Goal: Task Accomplishment & Management: Manage account settings

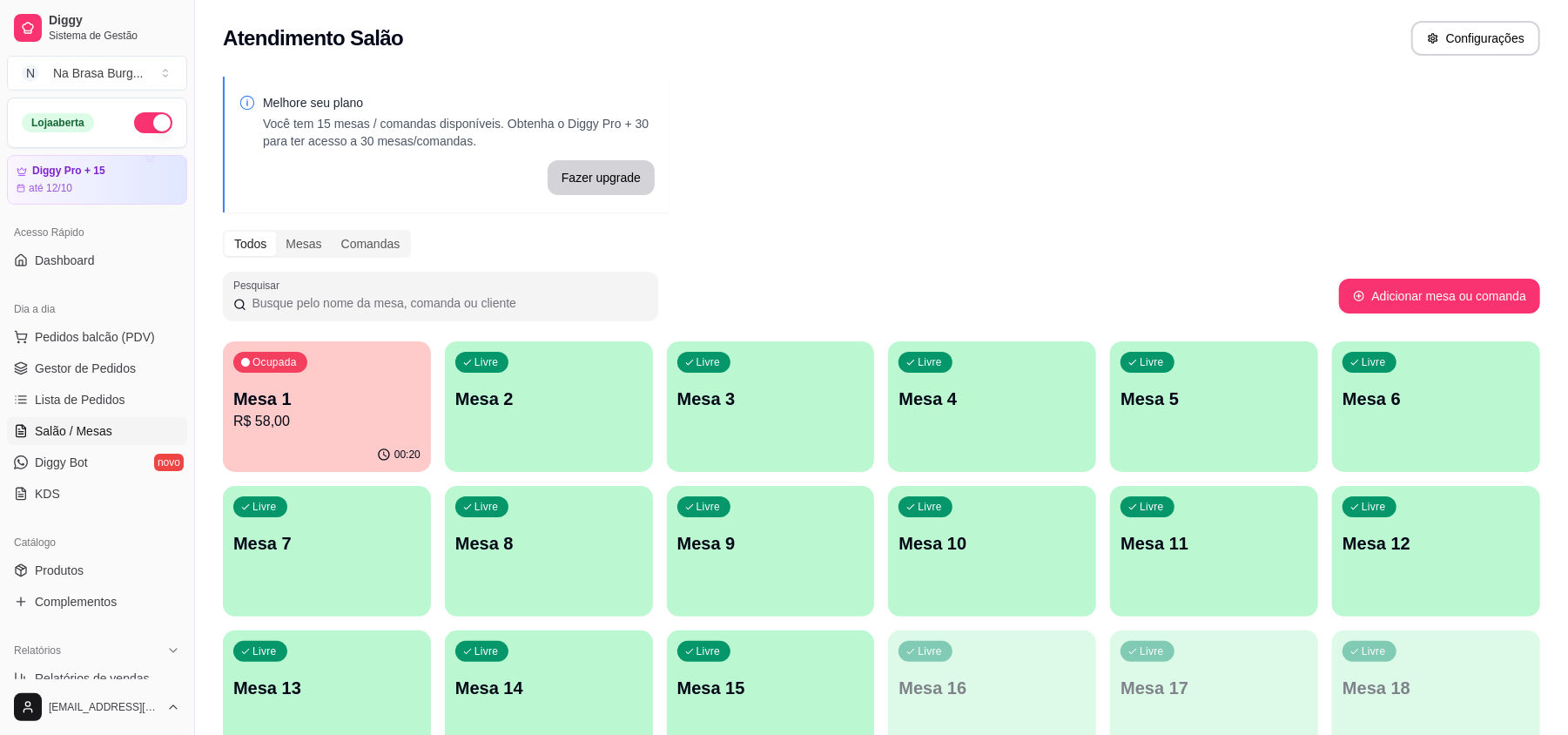
click at [607, 414] on div "Livre Mesa 2" at bounding box center [549, 396] width 208 height 110
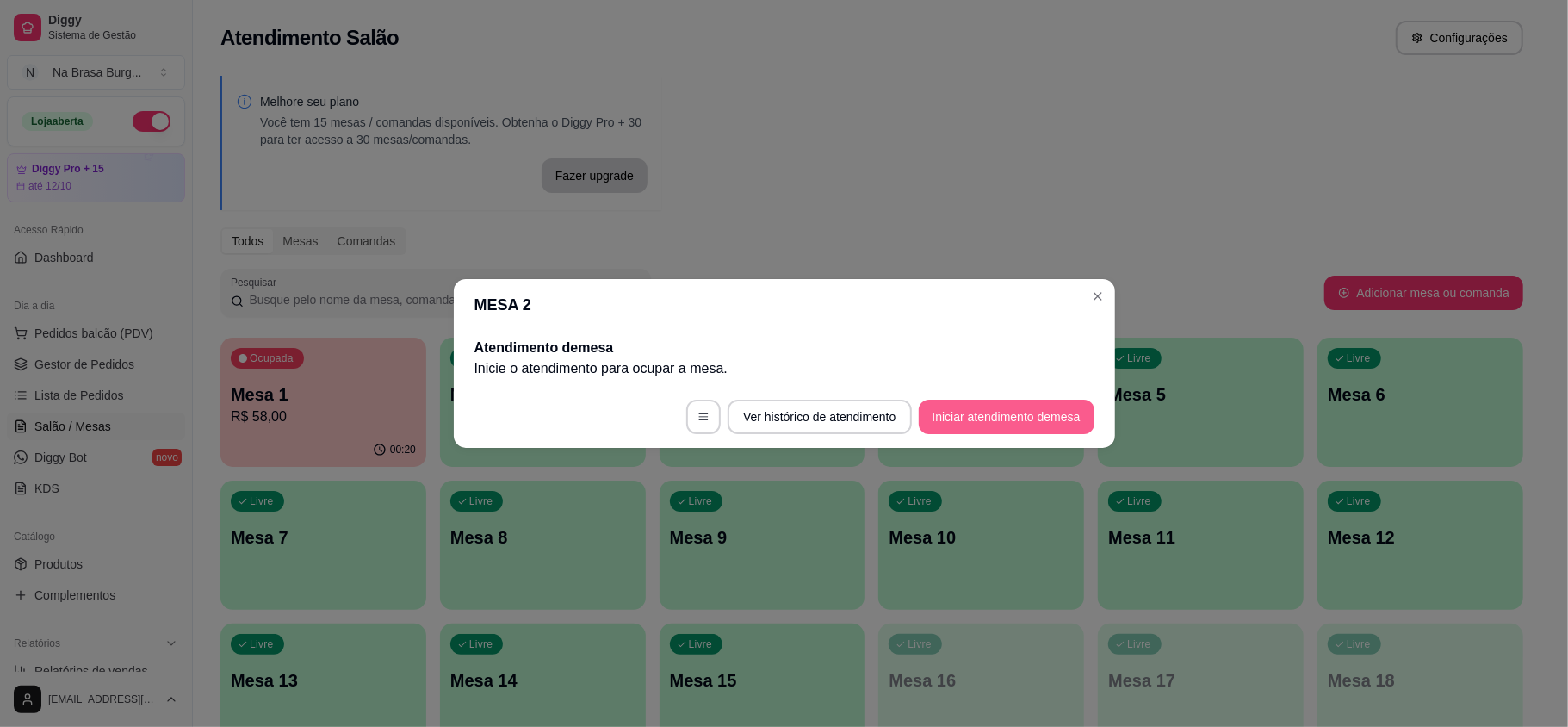
click at [1038, 407] on button "Iniciar atendimento de mesa" at bounding box center [1005, 417] width 175 height 34
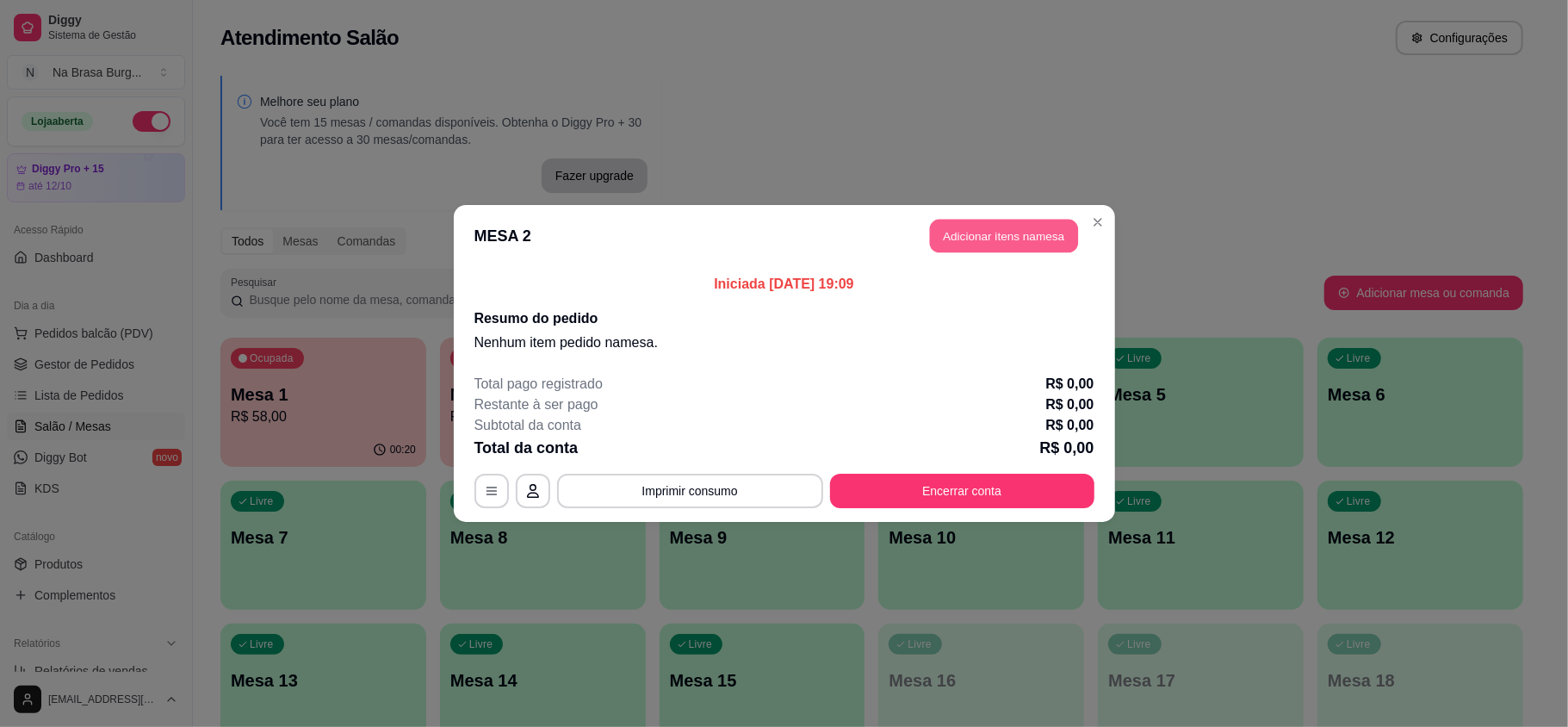
click at [987, 239] on button "Adicionar itens na mesa" at bounding box center [1004, 235] width 148 height 33
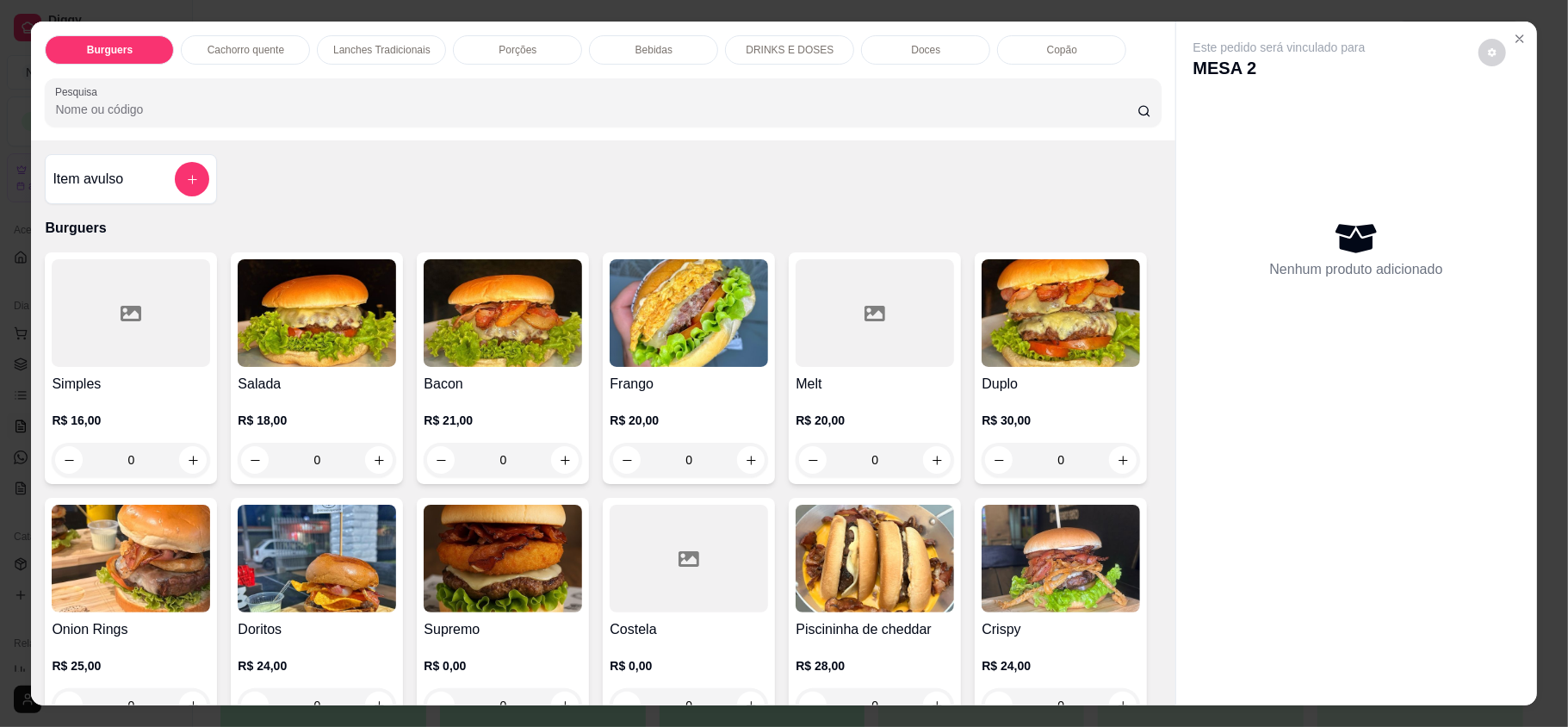
click at [618, 38] on div "Bebidas" at bounding box center [653, 49] width 129 height 30
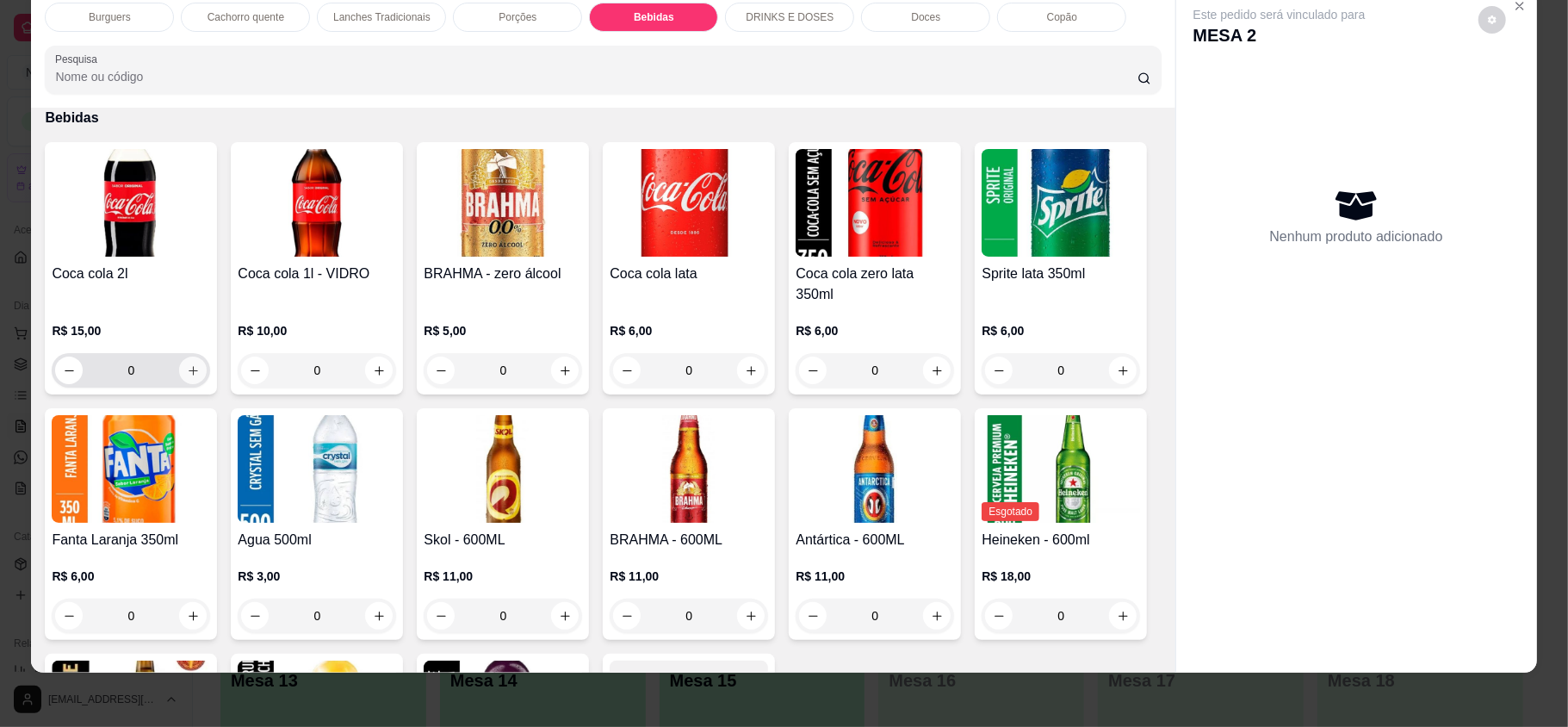
click at [189, 366] on icon "increase-product-quantity" at bounding box center [193, 370] width 10 height 10
type input "1"
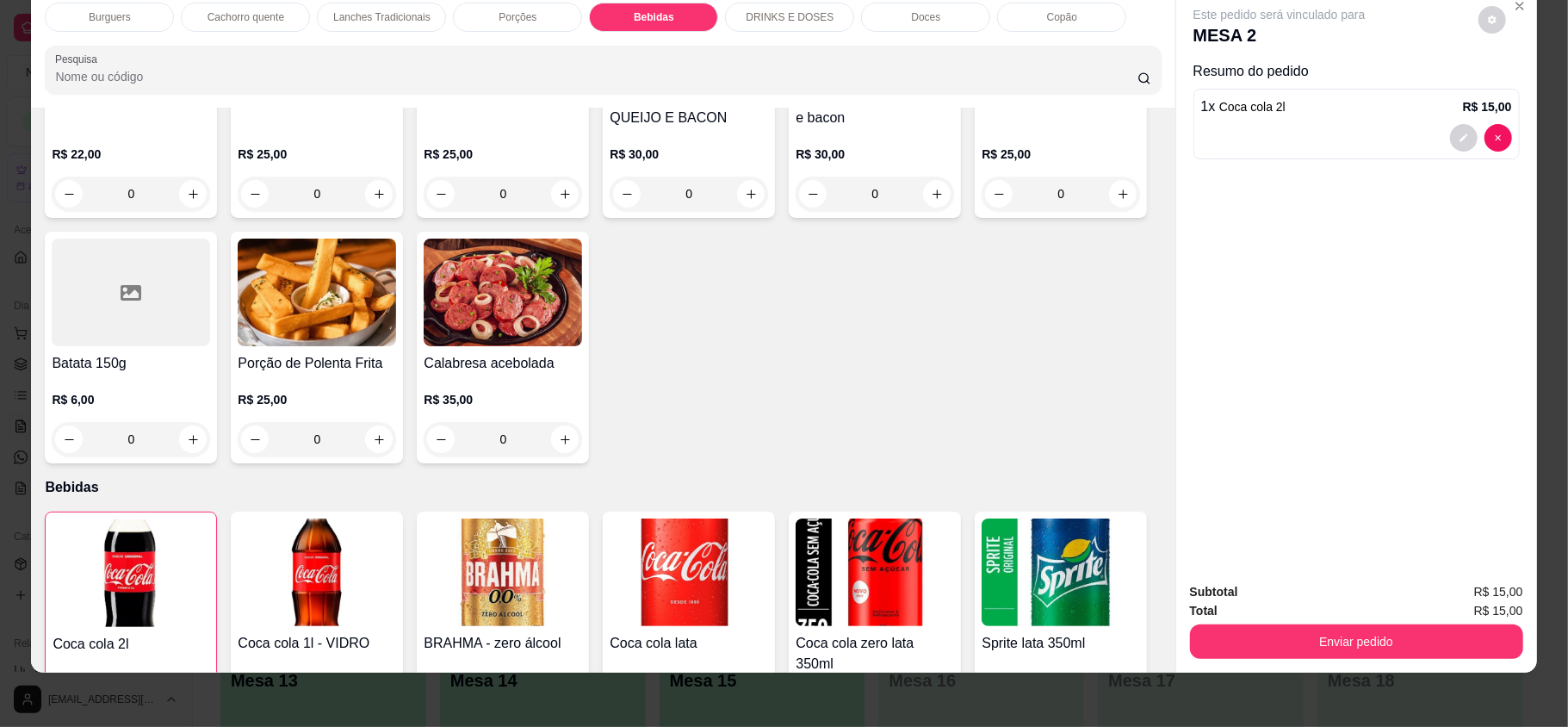
scroll to position [1516, 0]
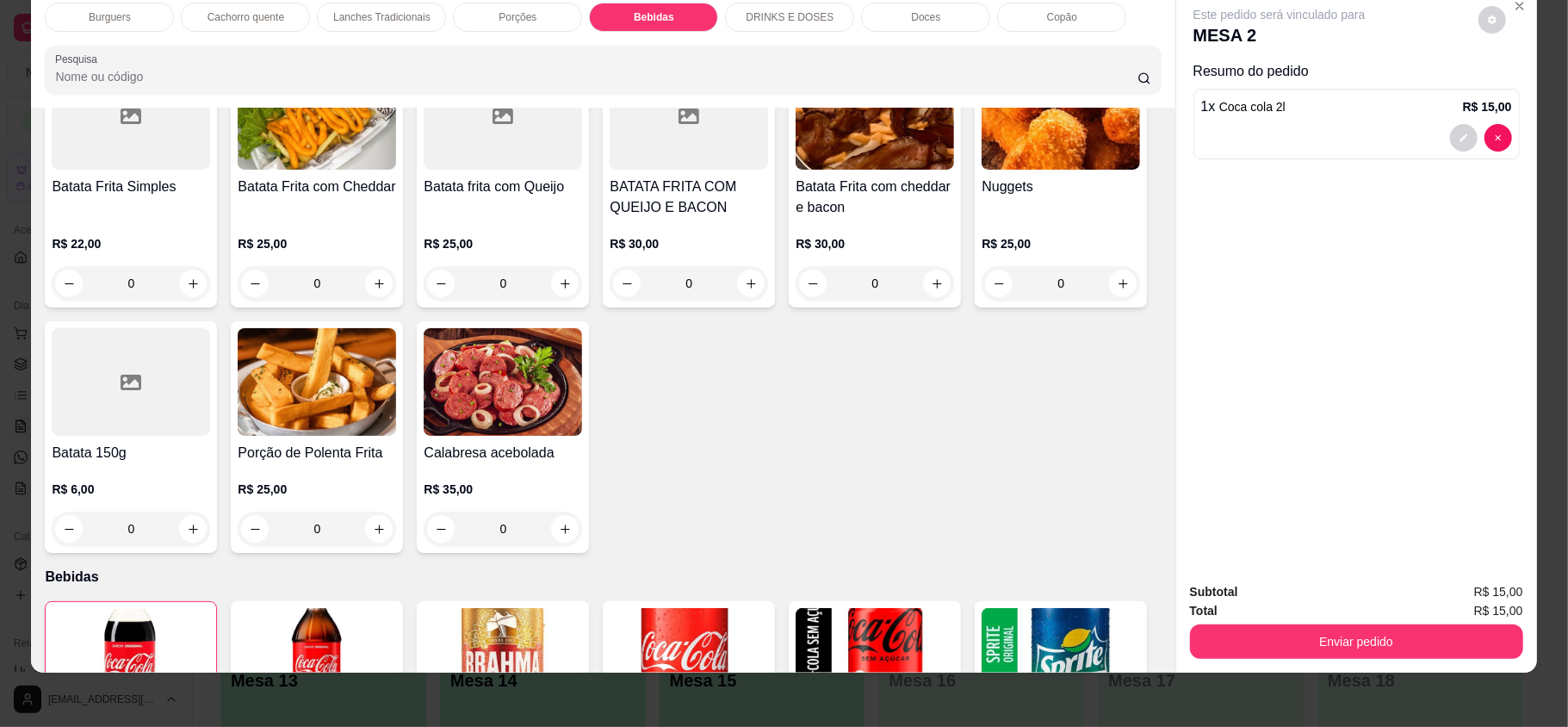
click at [122, 17] on div "Burguers" at bounding box center [110, 17] width 129 height 30
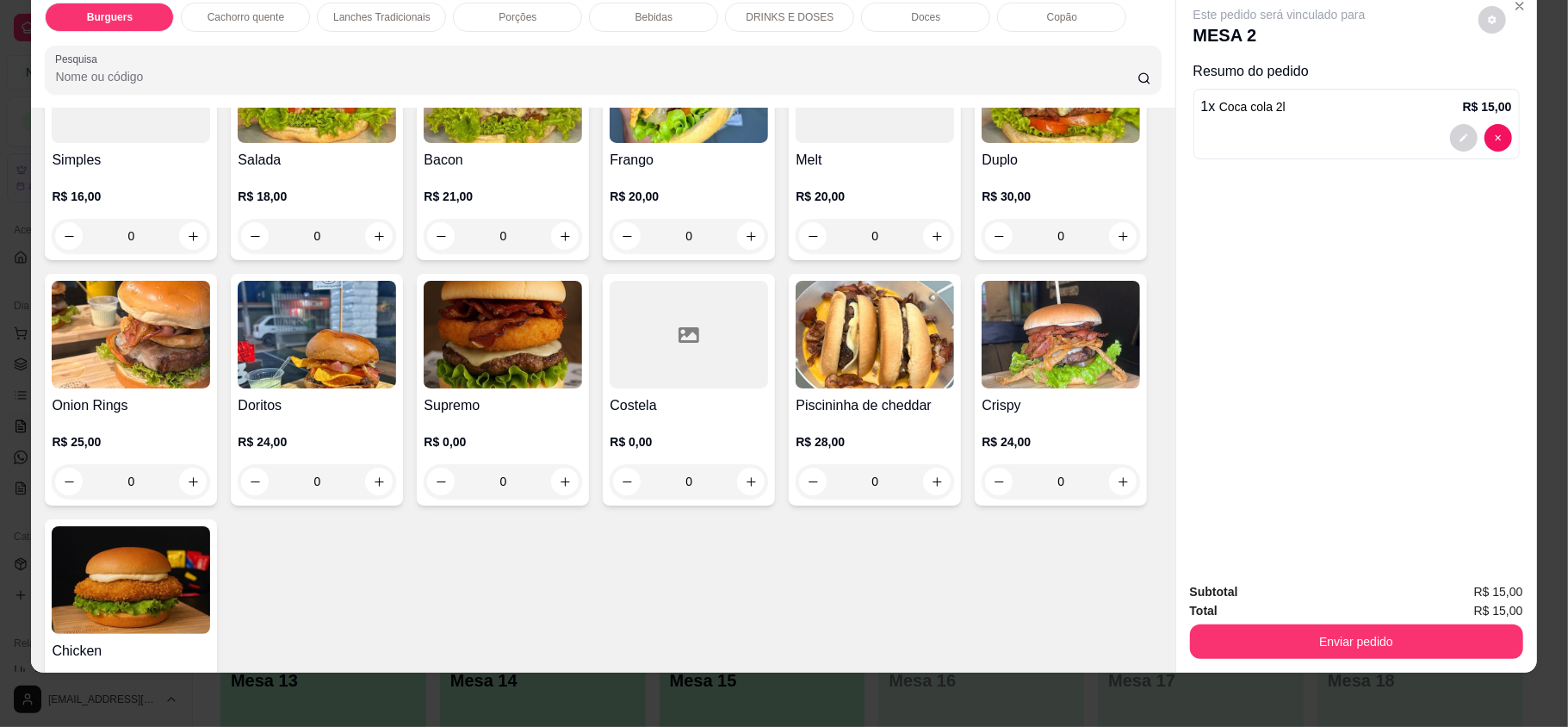
scroll to position [193, 0]
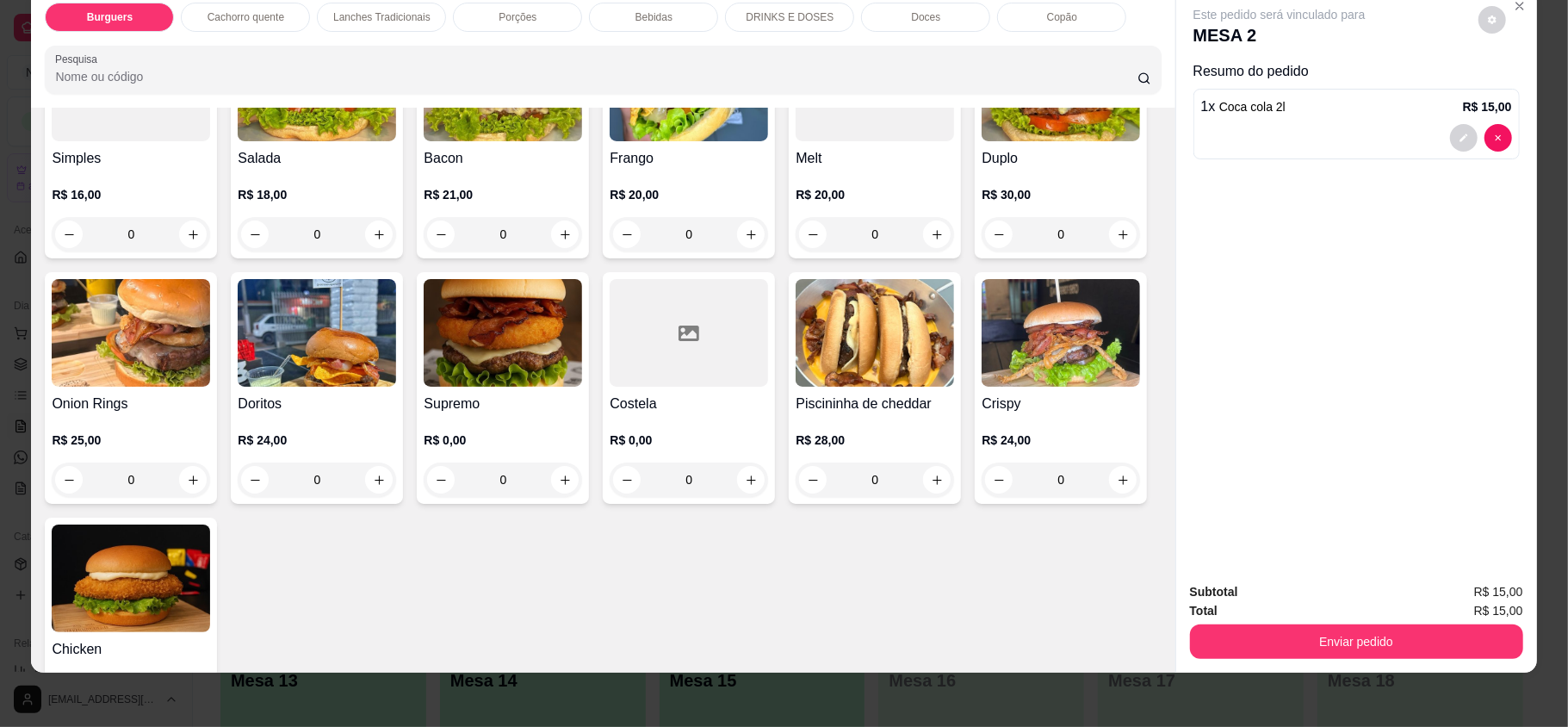
click at [582, 357] on img at bounding box center [502, 332] width 158 height 108
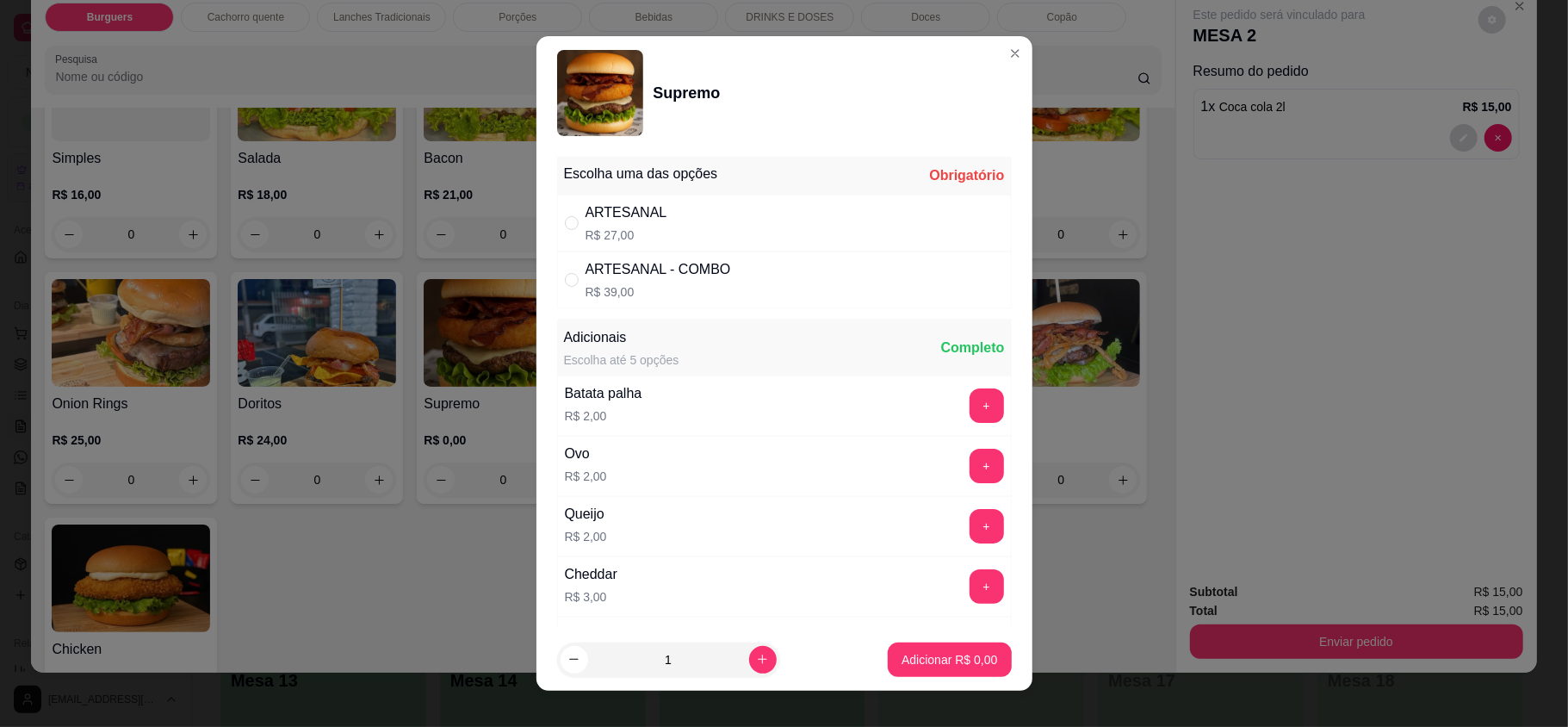
click at [654, 220] on div "ARTESANAL R$ 27,00" at bounding box center [784, 223] width 455 height 57
radio input "true"
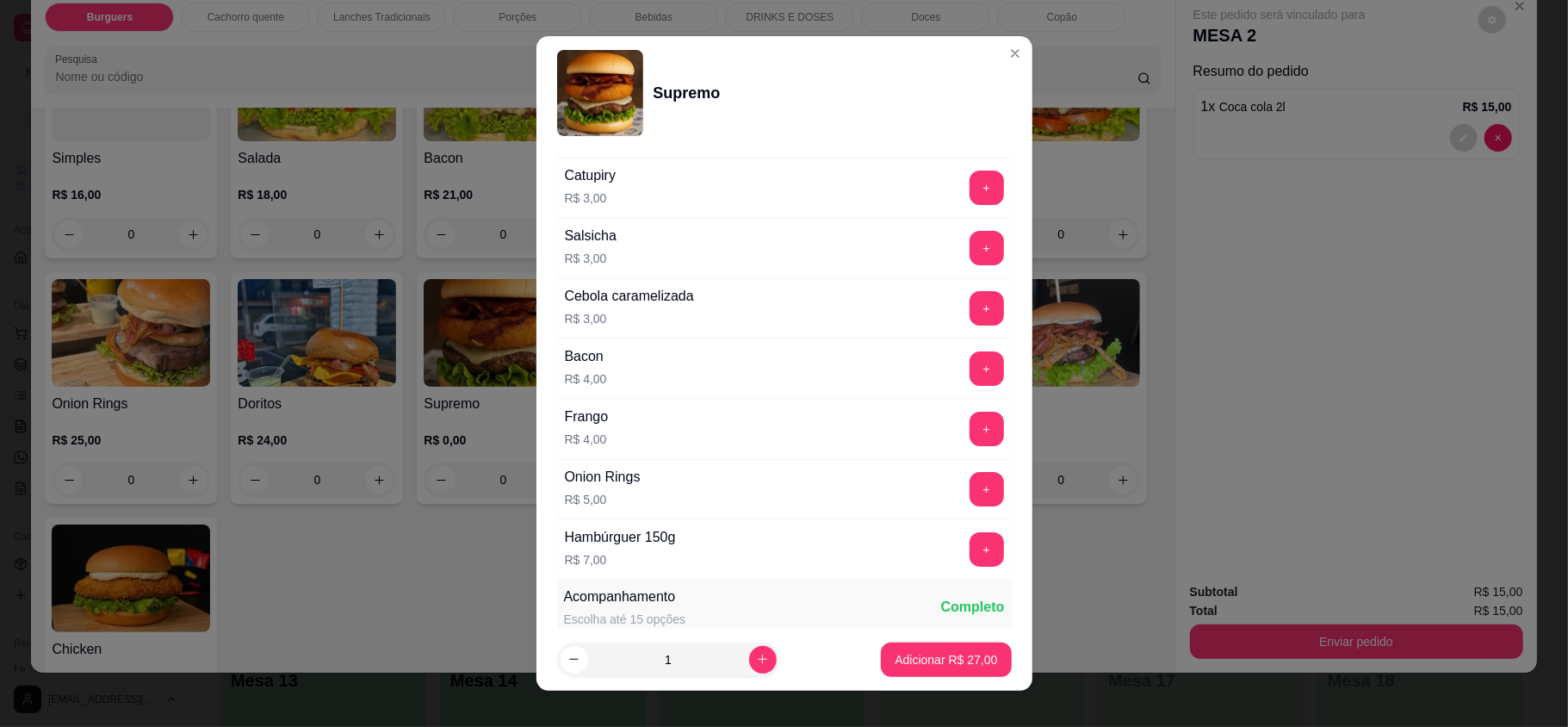
scroll to position [962, 0]
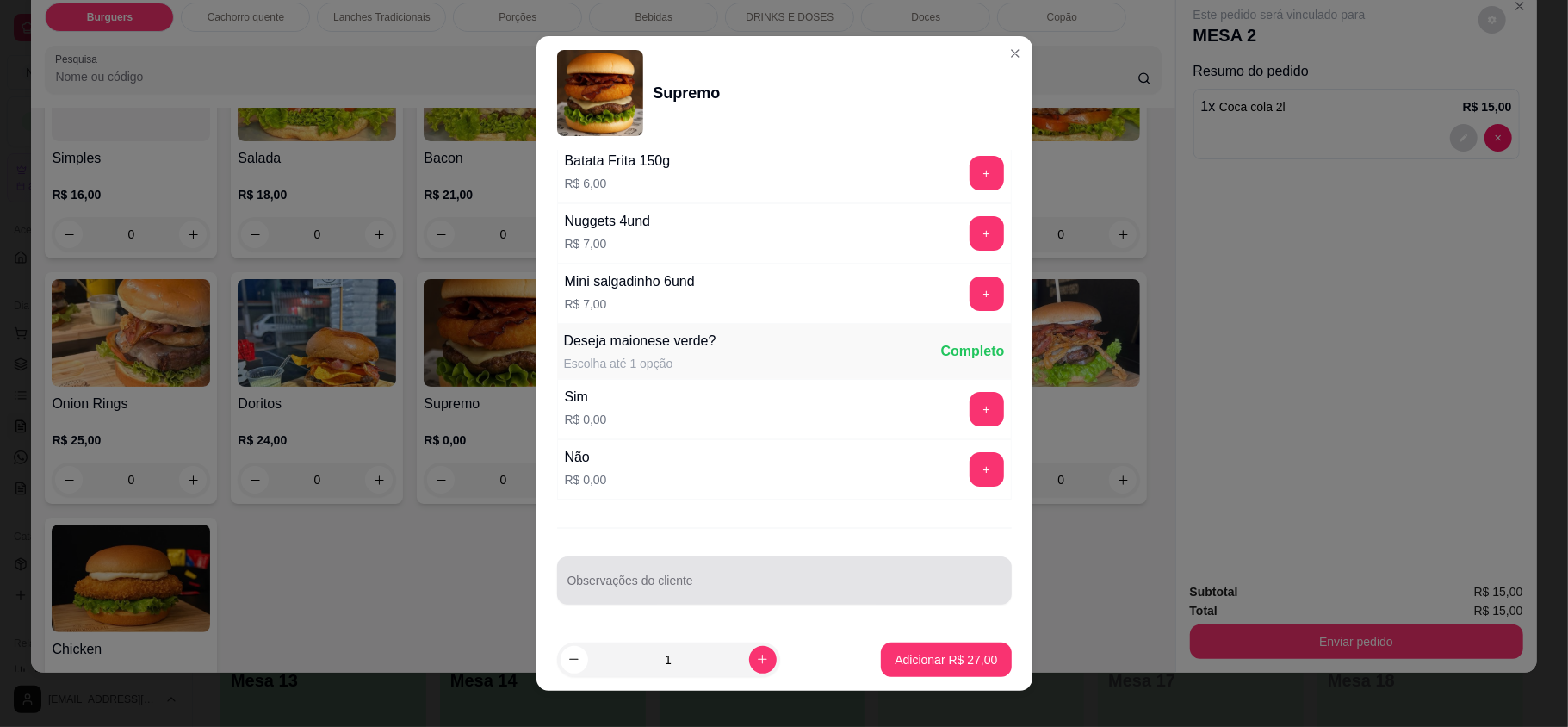
click at [737, 567] on div at bounding box center [784, 581] width 434 height 34
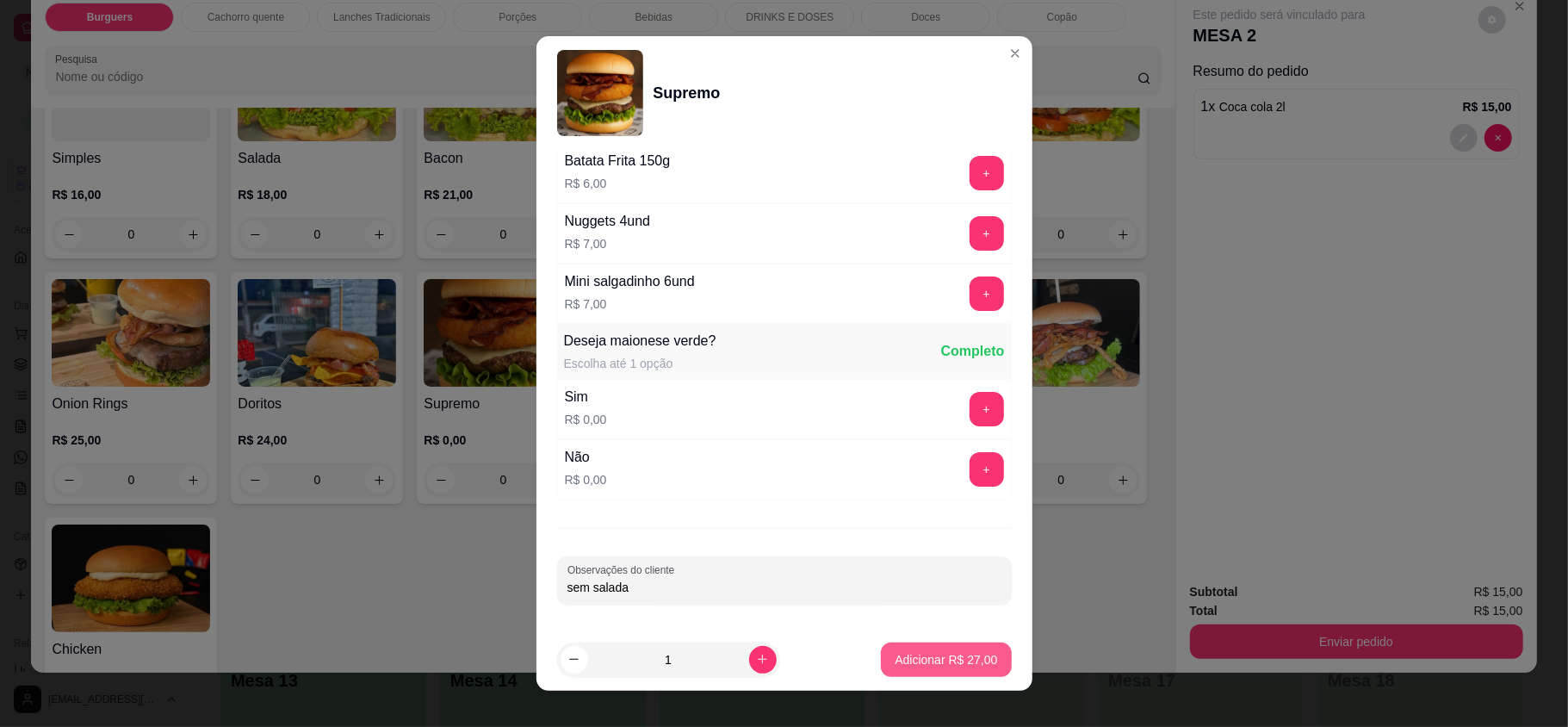
type input "sem salada"
click at [952, 671] on button "Adicionar R$ 27,00" at bounding box center [945, 660] width 130 height 34
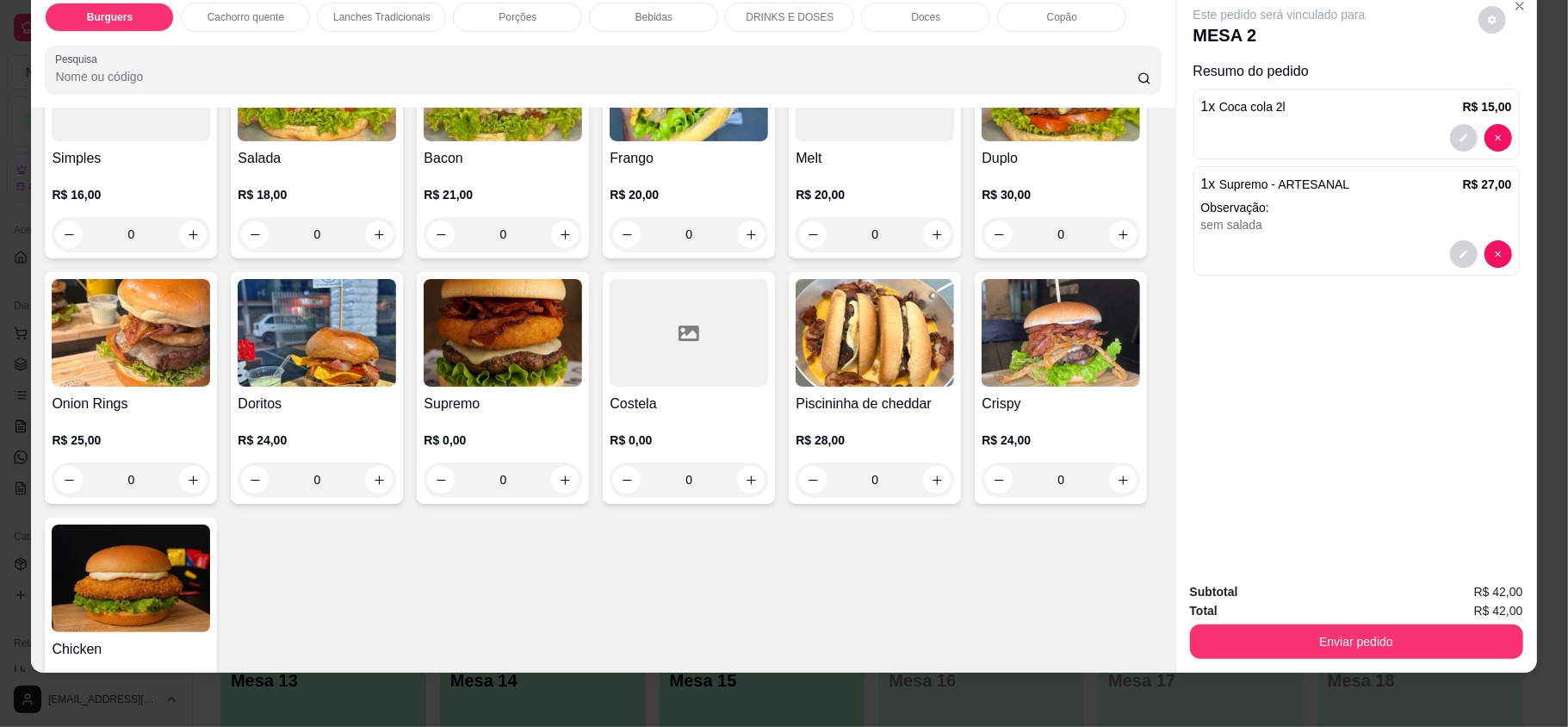
click at [317, 14] on div "Lanches Tradicionais" at bounding box center [382, 17] width 129 height 30
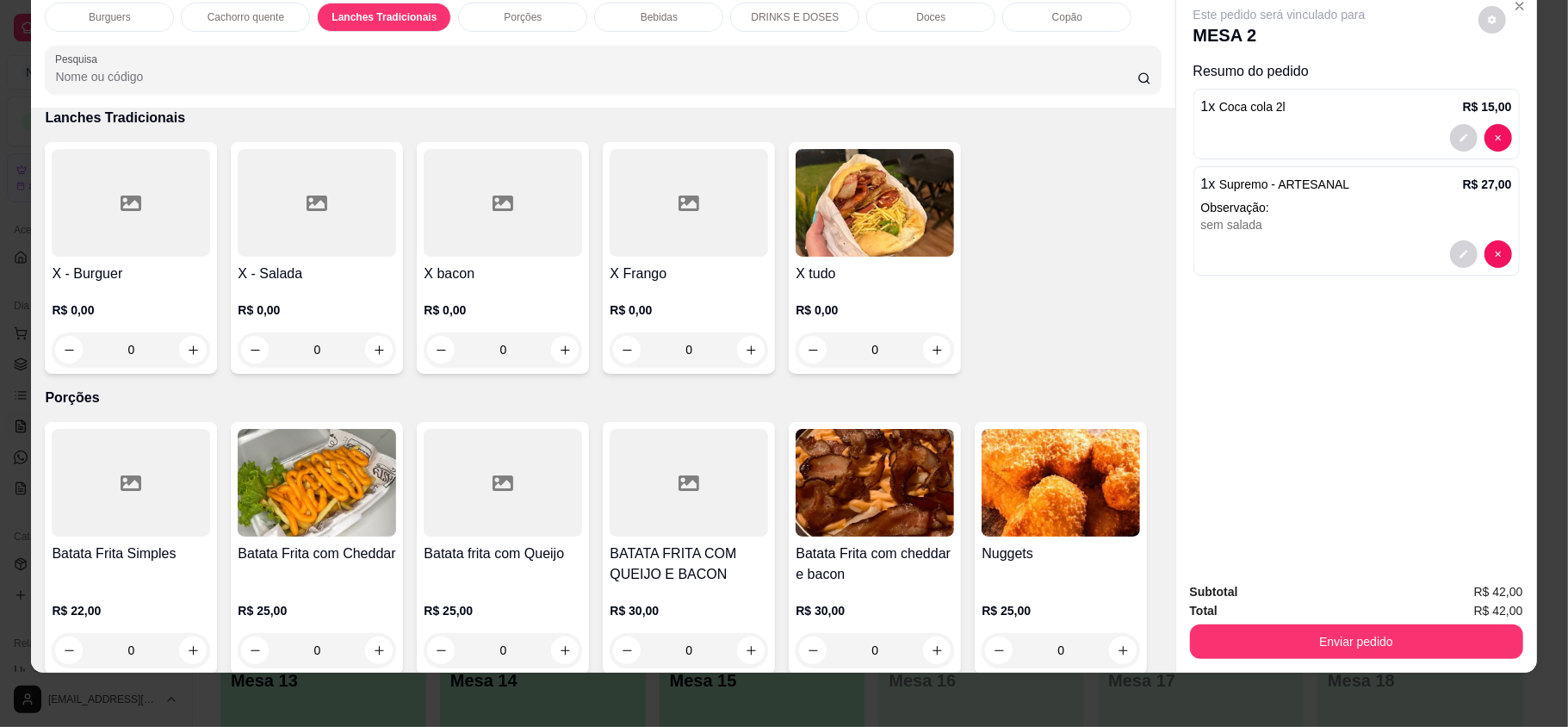
click at [928, 342] on div "0" at bounding box center [874, 350] width 158 height 34
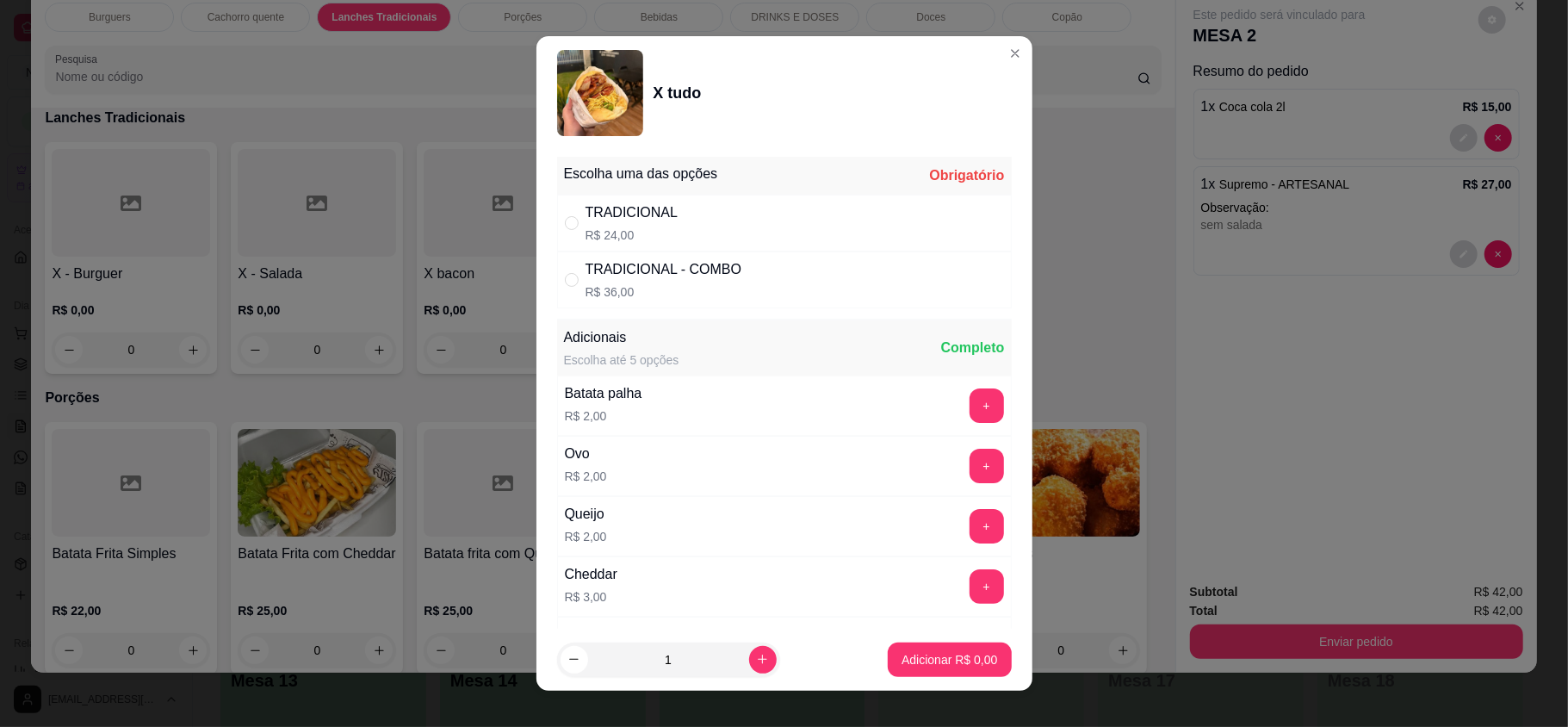
click at [844, 222] on div "TRADICIONAL R$ 24,00" at bounding box center [784, 223] width 455 height 57
radio input "true"
click at [940, 671] on button "Adicionar R$ 24,00" at bounding box center [945, 660] width 130 height 34
type input "1"
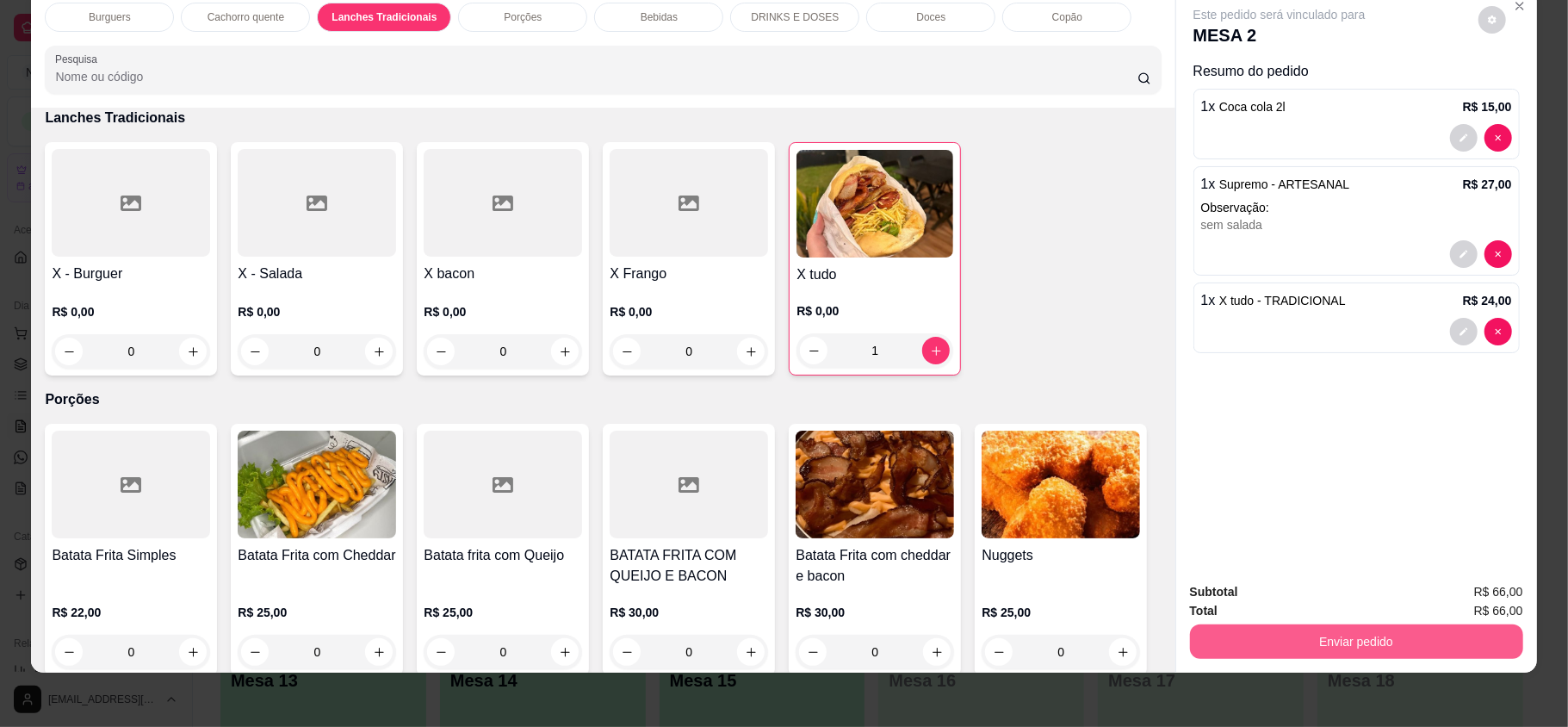
click at [1406, 634] on button "Enviar pedido" at bounding box center [1356, 642] width 333 height 34
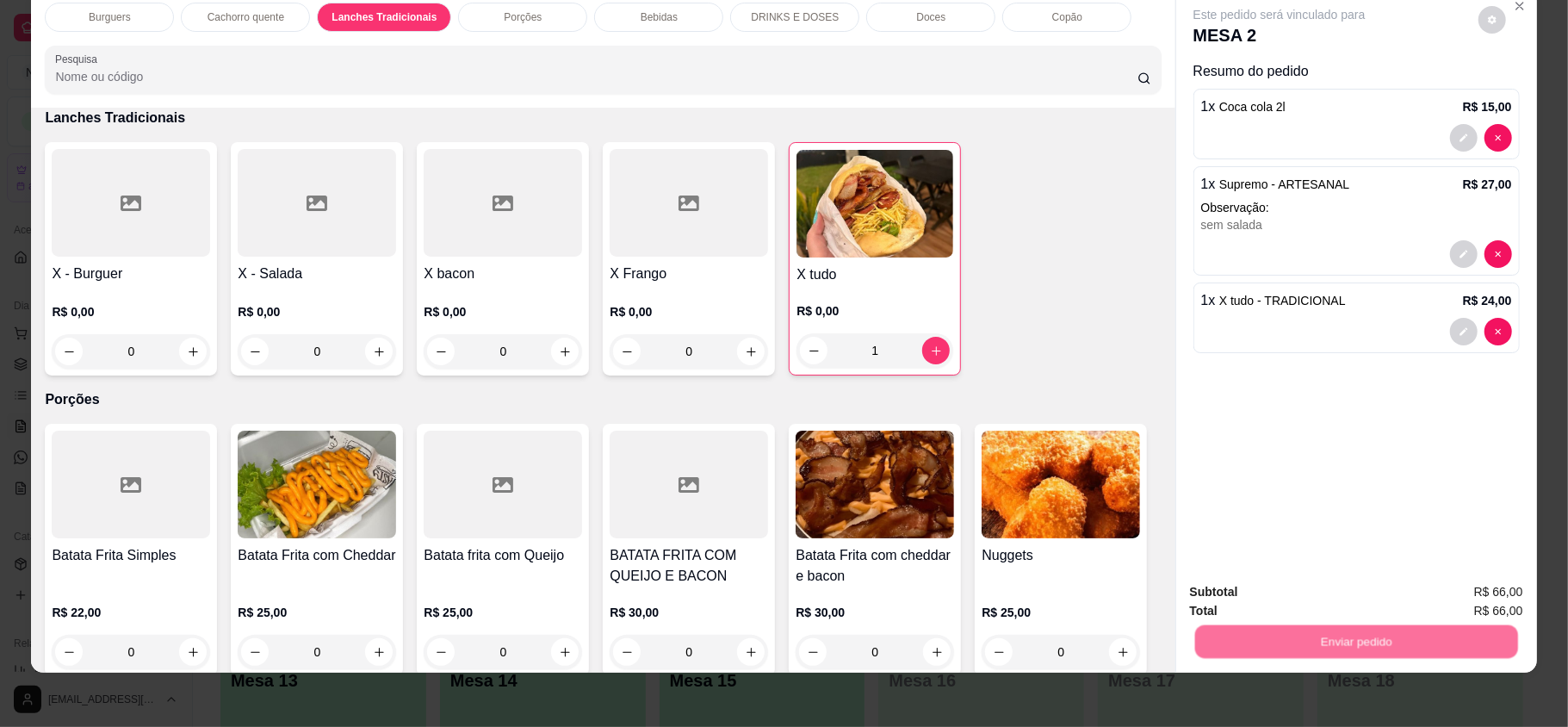
click at [1310, 594] on button "Não registrar e enviar pedido" at bounding box center [1297, 598] width 179 height 32
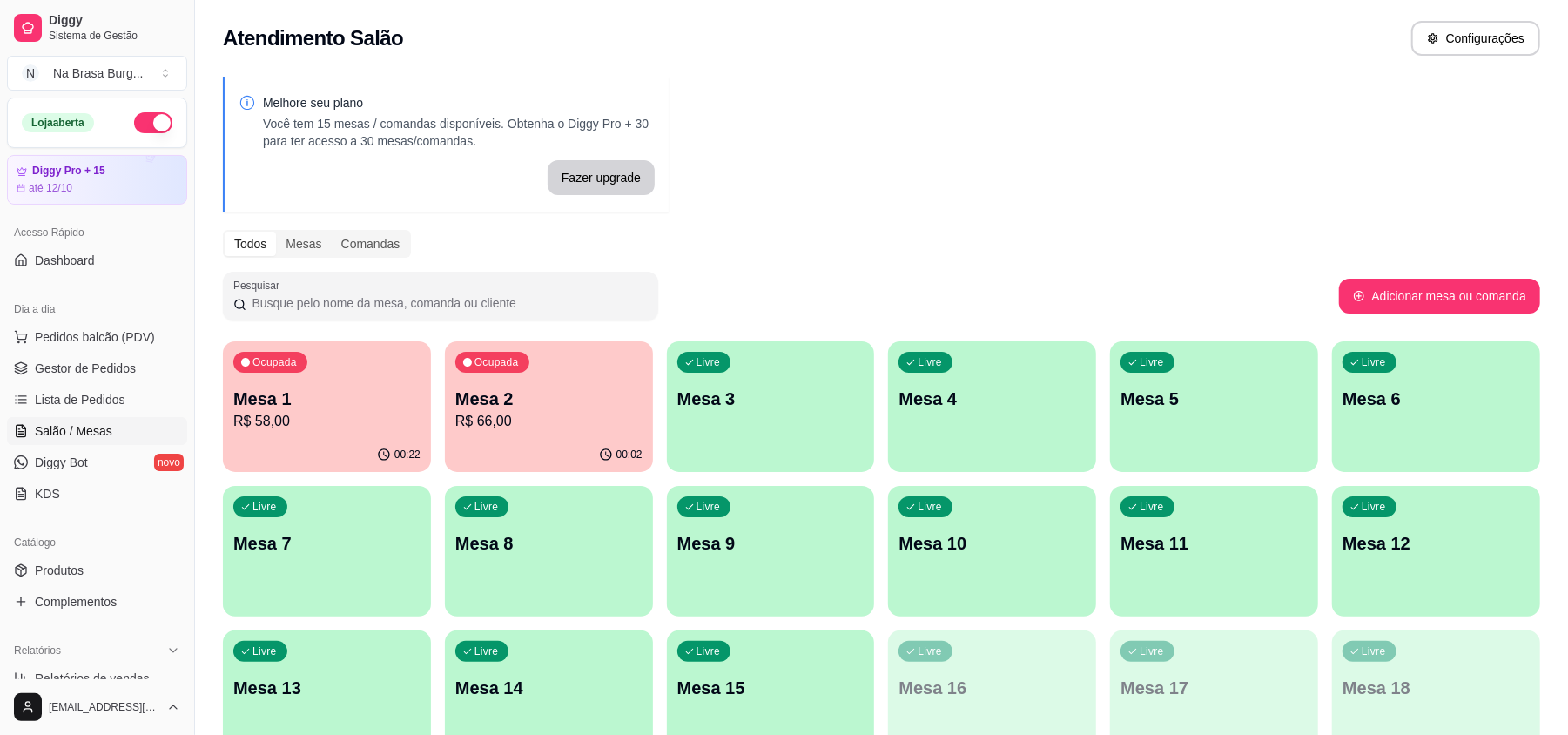
click at [551, 419] on p "R$ 66,00" at bounding box center [549, 421] width 187 height 21
click at [393, 377] on div "Ocupada Mesa 1 R$ 58,00" at bounding box center [326, 390] width 208 height 96
click at [554, 408] on p "Mesa 2" at bounding box center [549, 398] width 187 height 25
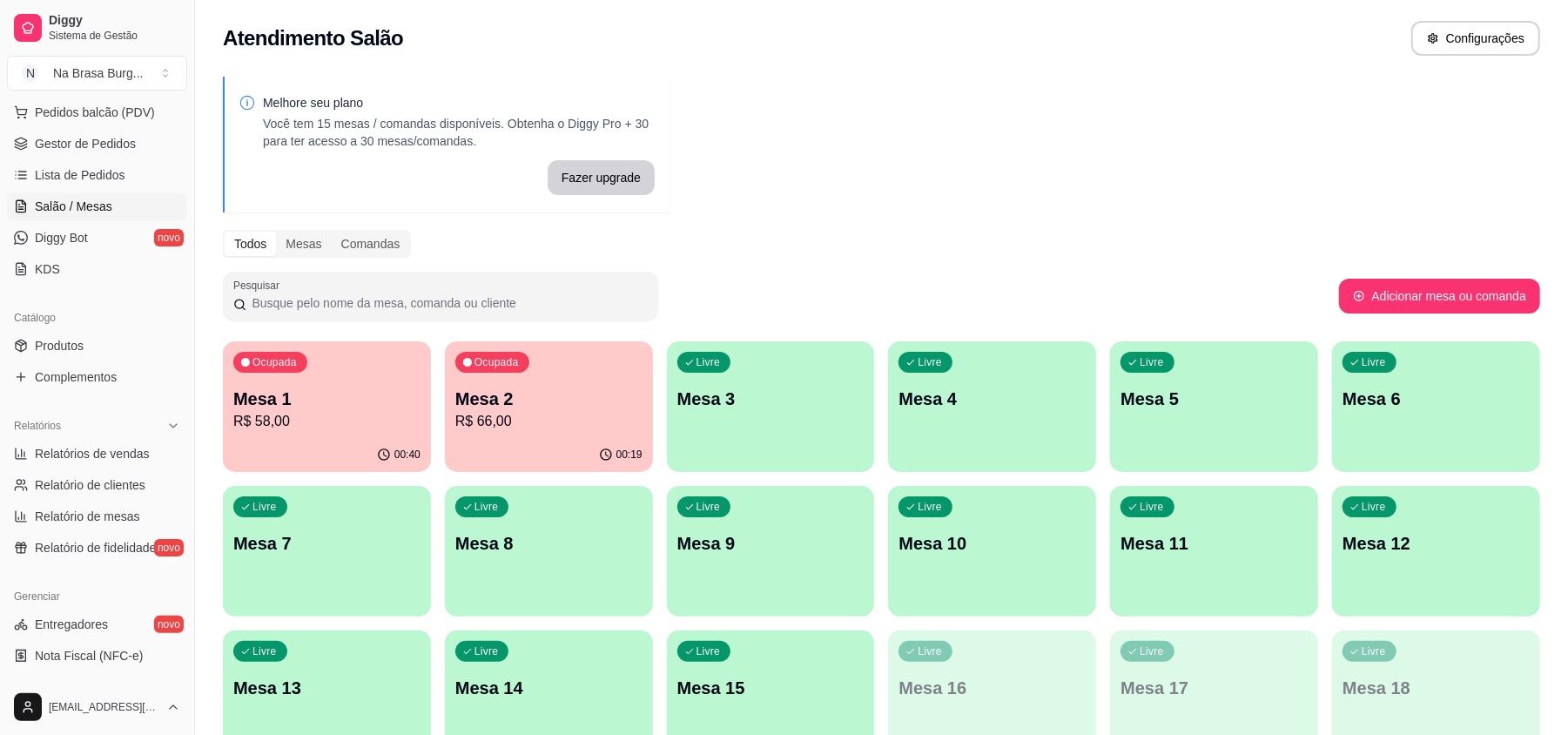
scroll to position [232, 0]
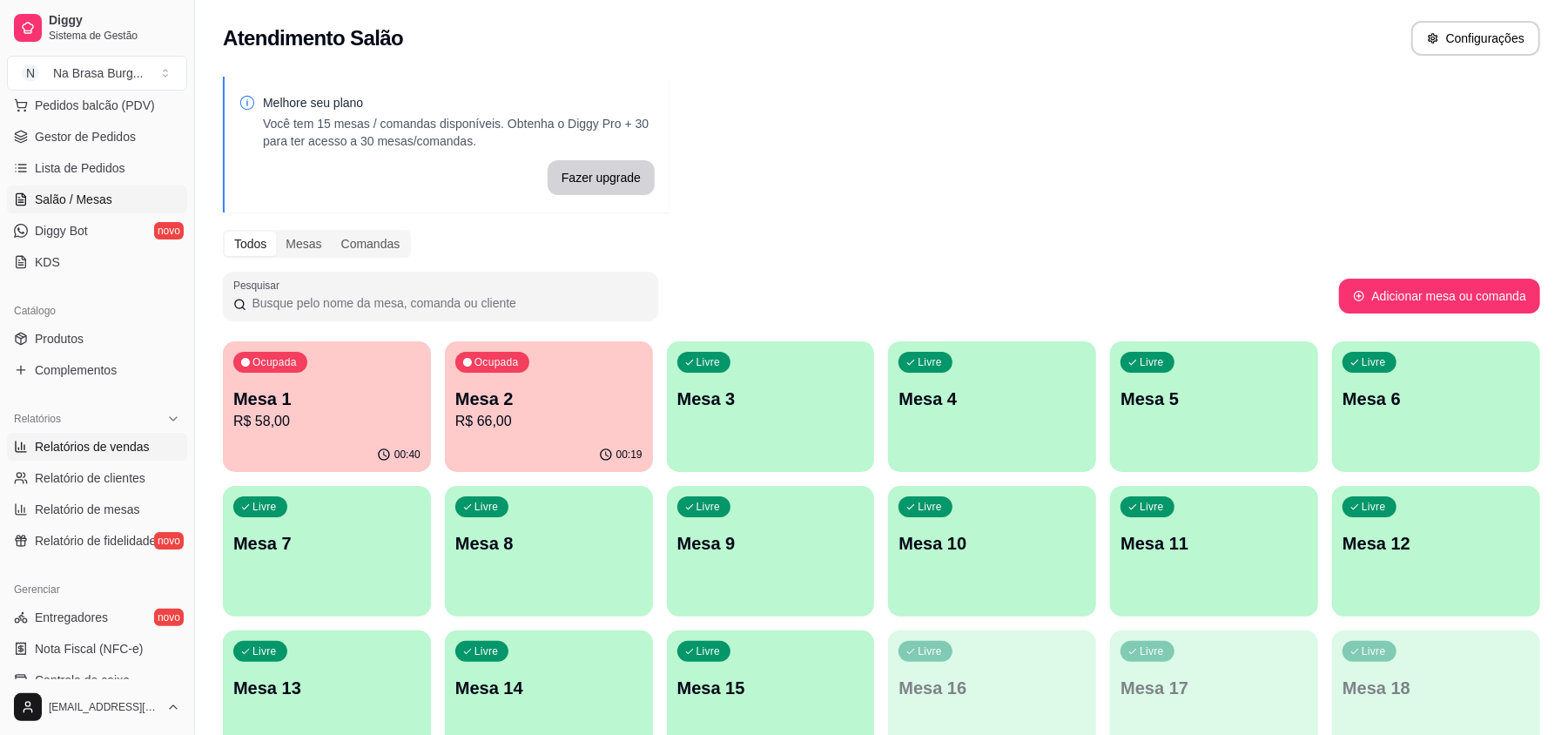
click at [122, 446] on span "Relatórios de vendas" at bounding box center [92, 446] width 114 height 17
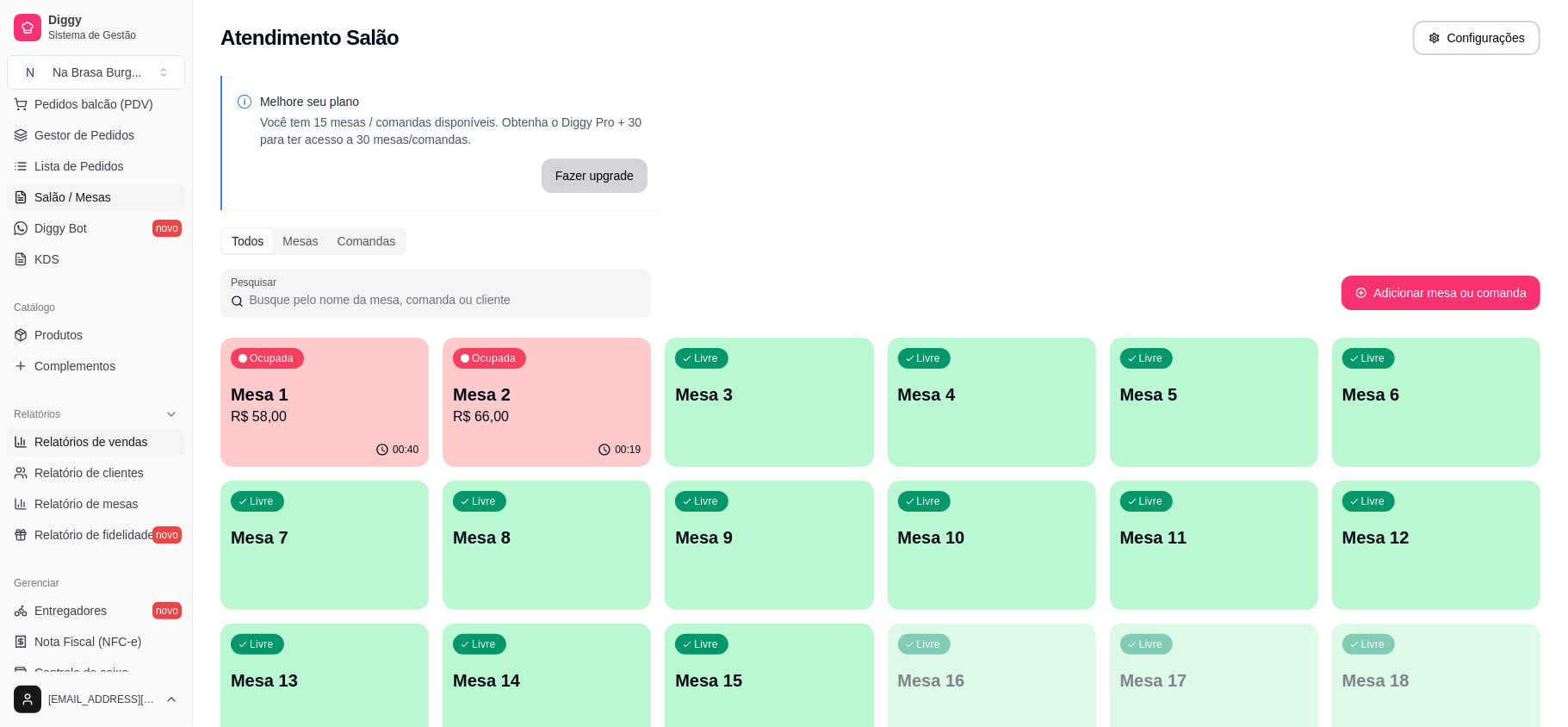
select select "ALL"
select select "0"
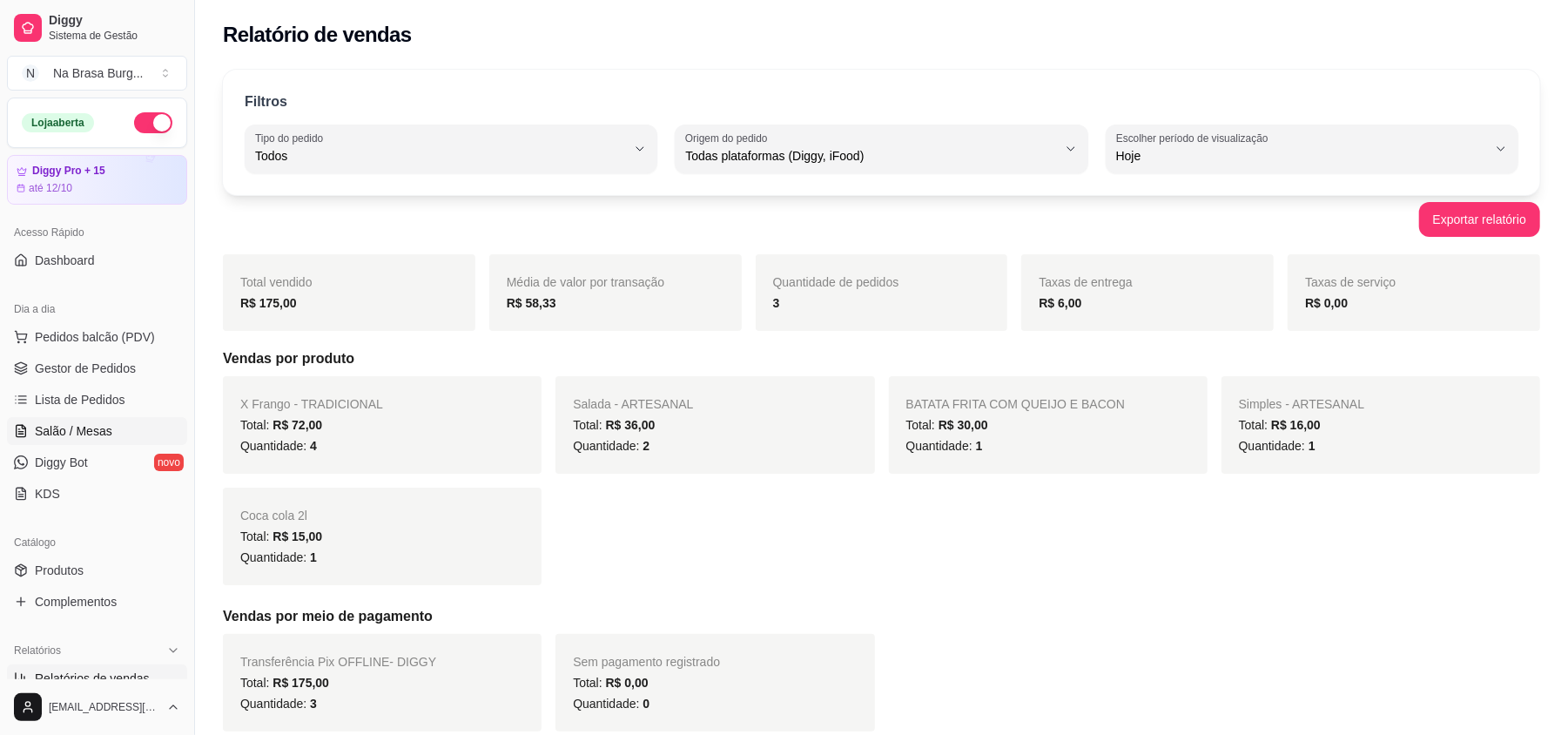
click at [103, 436] on span "Salão / Mesas" at bounding box center [73, 431] width 77 height 17
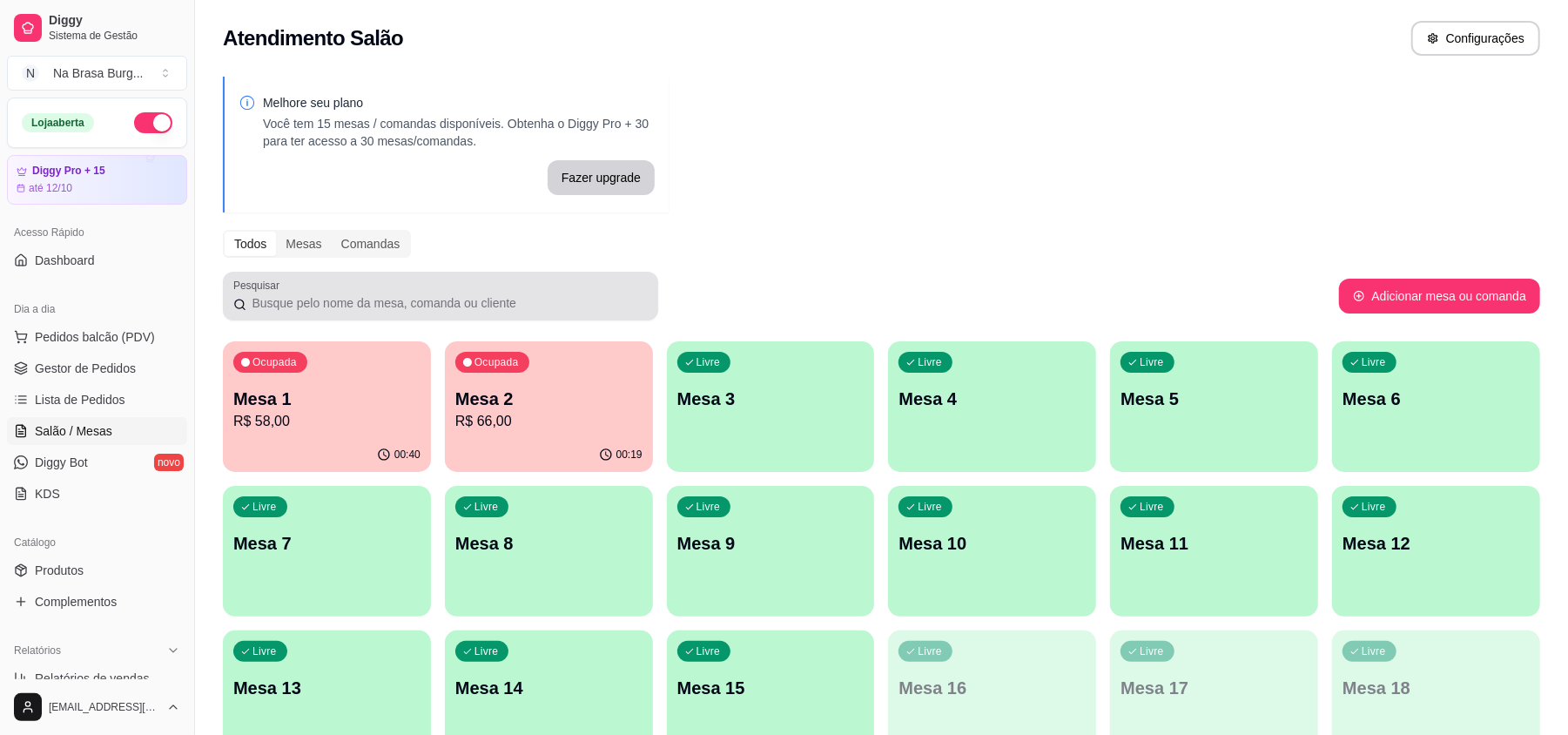
click at [357, 425] on p "R$ 58,00" at bounding box center [327, 421] width 187 height 21
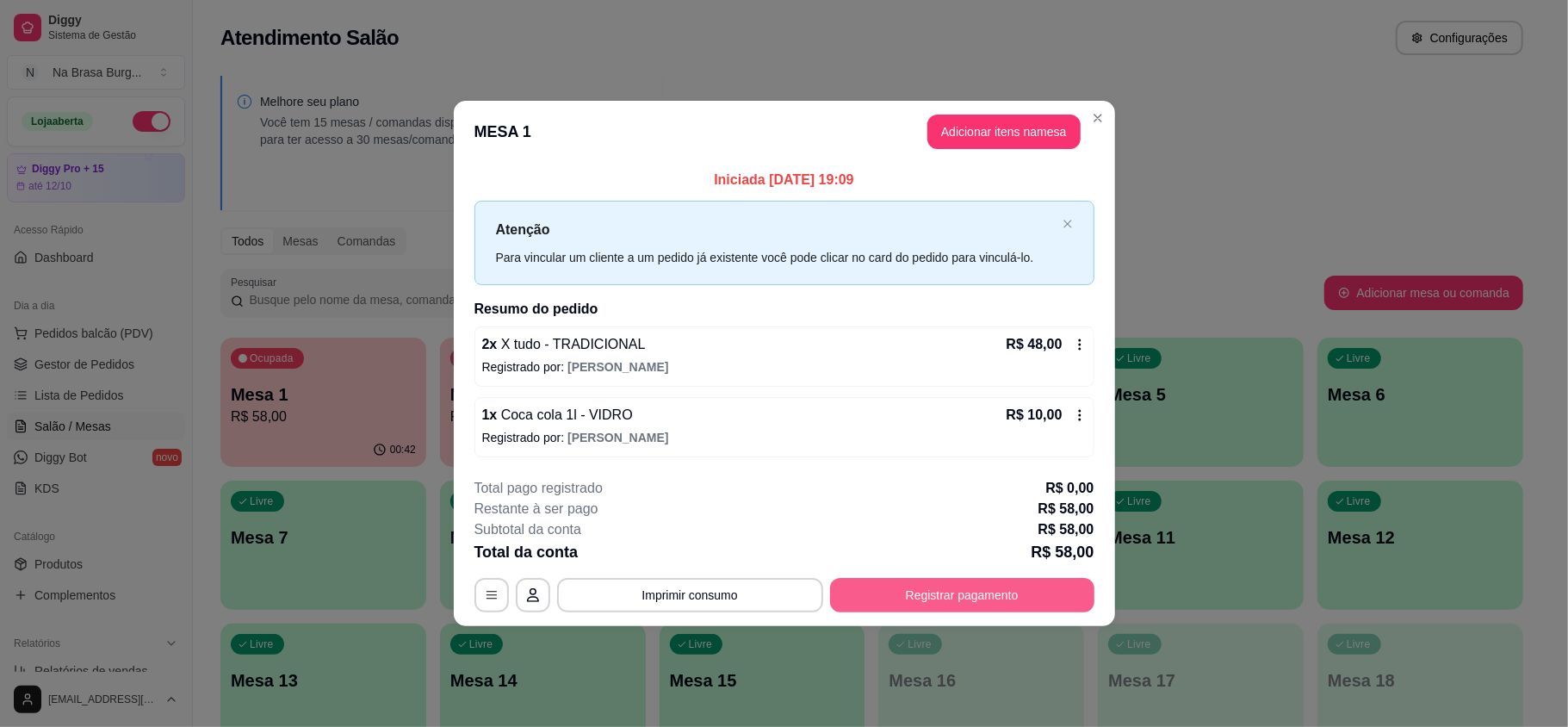
click at [876, 593] on button "Registrar pagamento" at bounding box center [962, 595] width 264 height 34
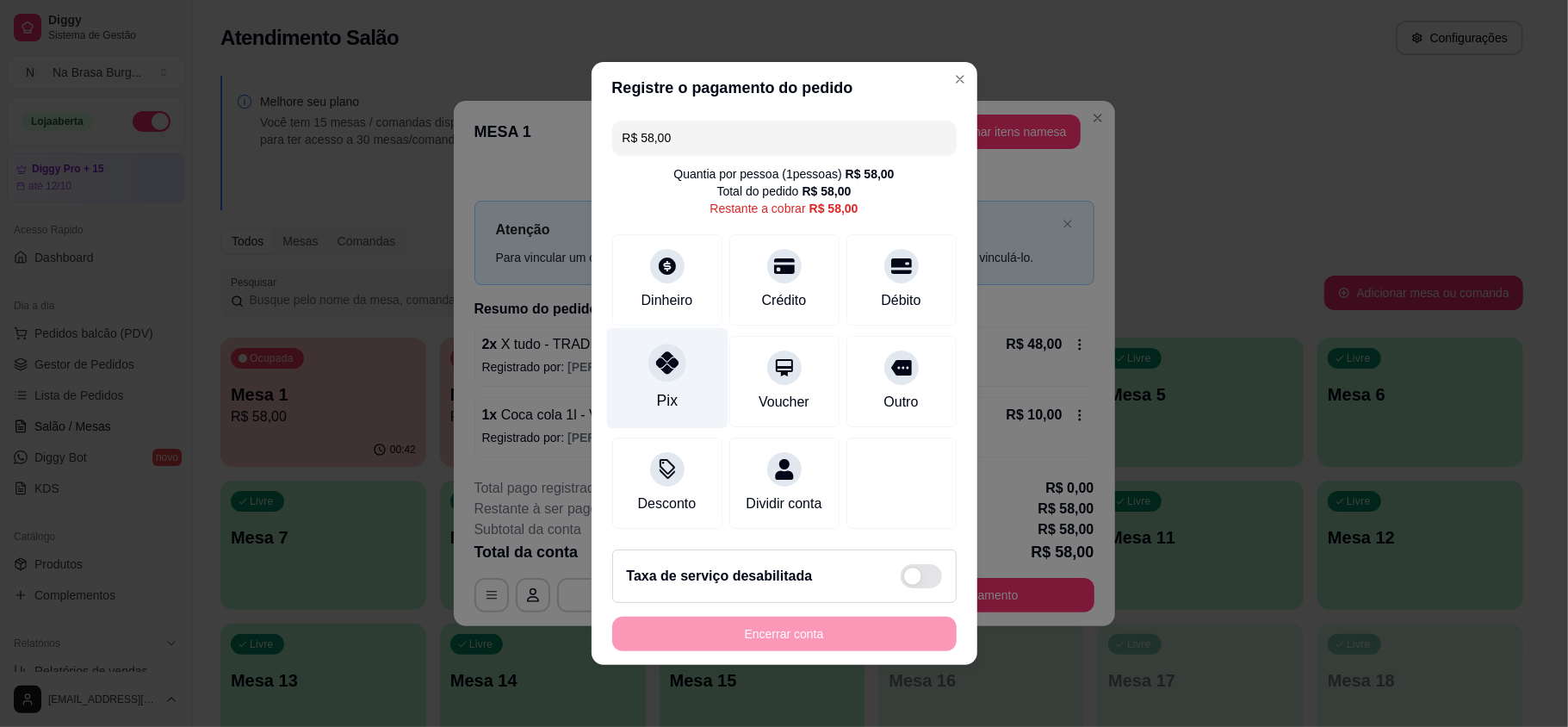
click at [686, 360] on div "Pix" at bounding box center [667, 378] width 121 height 101
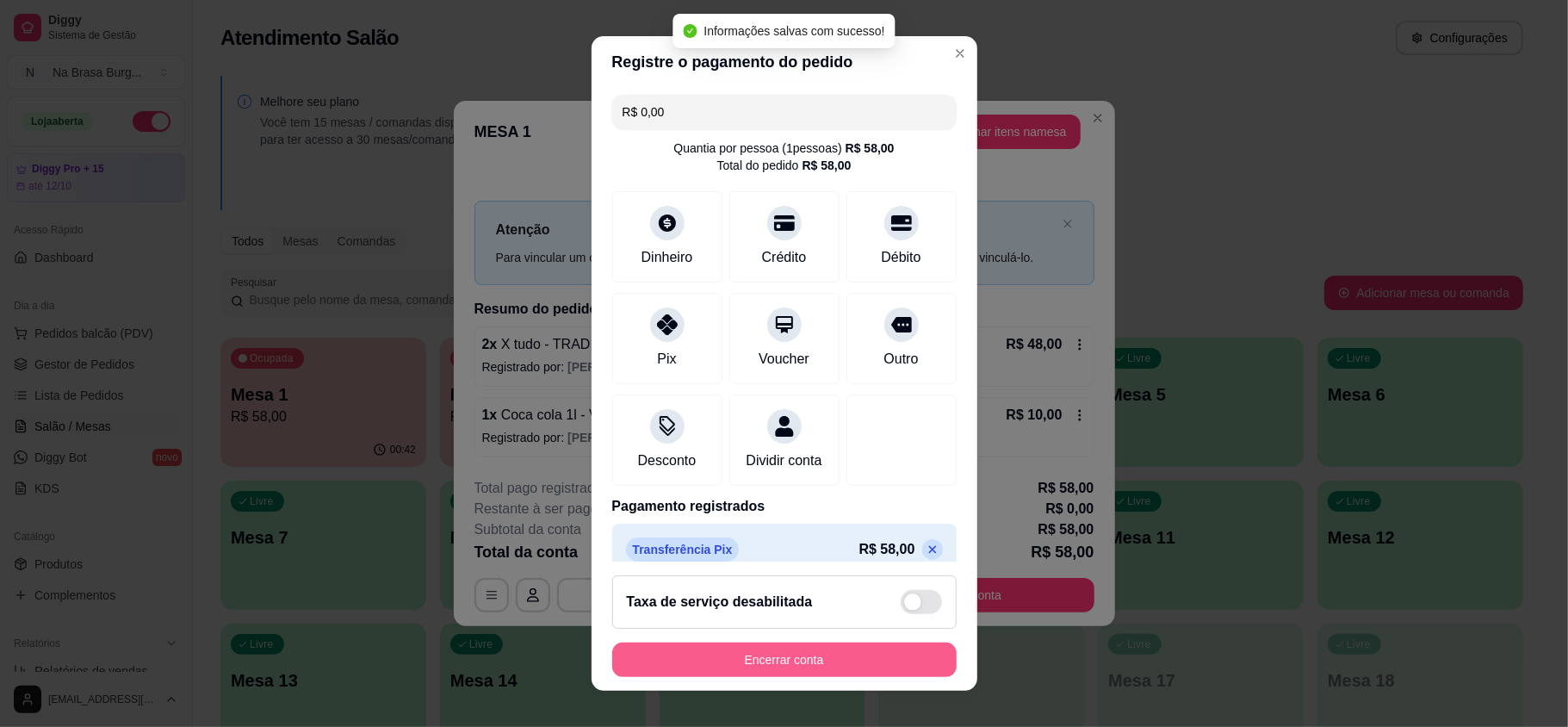
type input "R$ 0,00"
click at [821, 658] on button "Encerrar conta" at bounding box center [784, 659] width 334 height 33
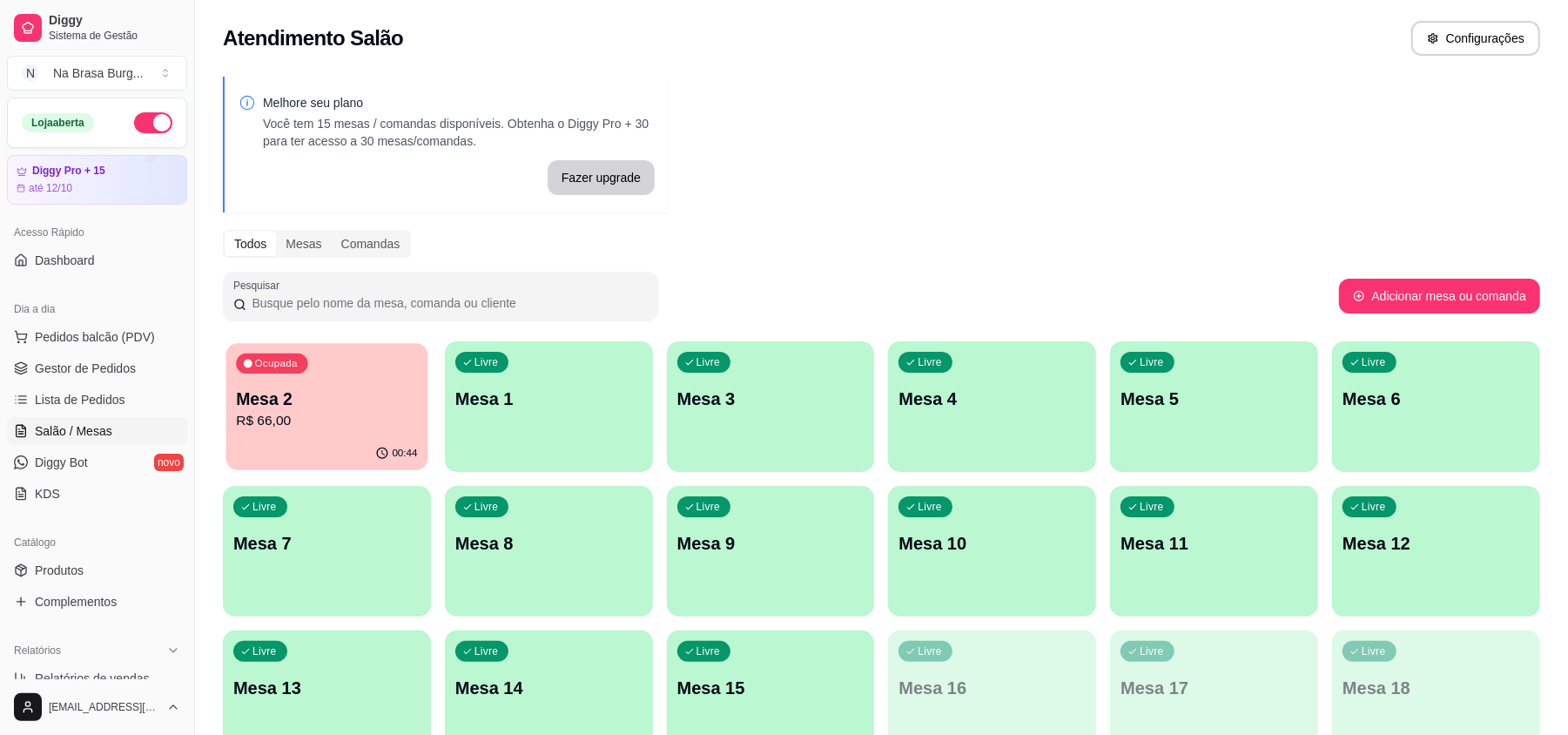
click at [329, 427] on p "R$ 66,00" at bounding box center [326, 421] width 181 height 20
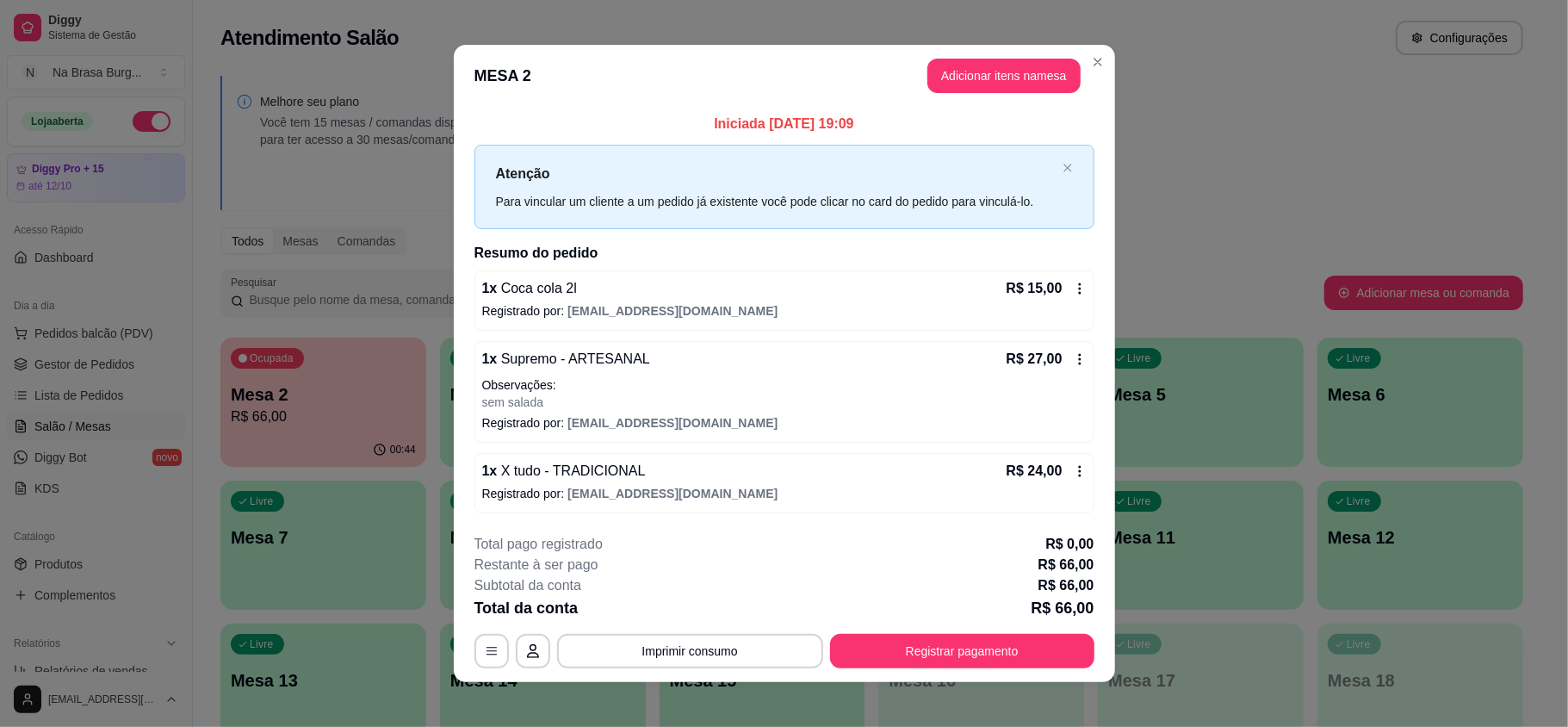
scroll to position [11, 0]
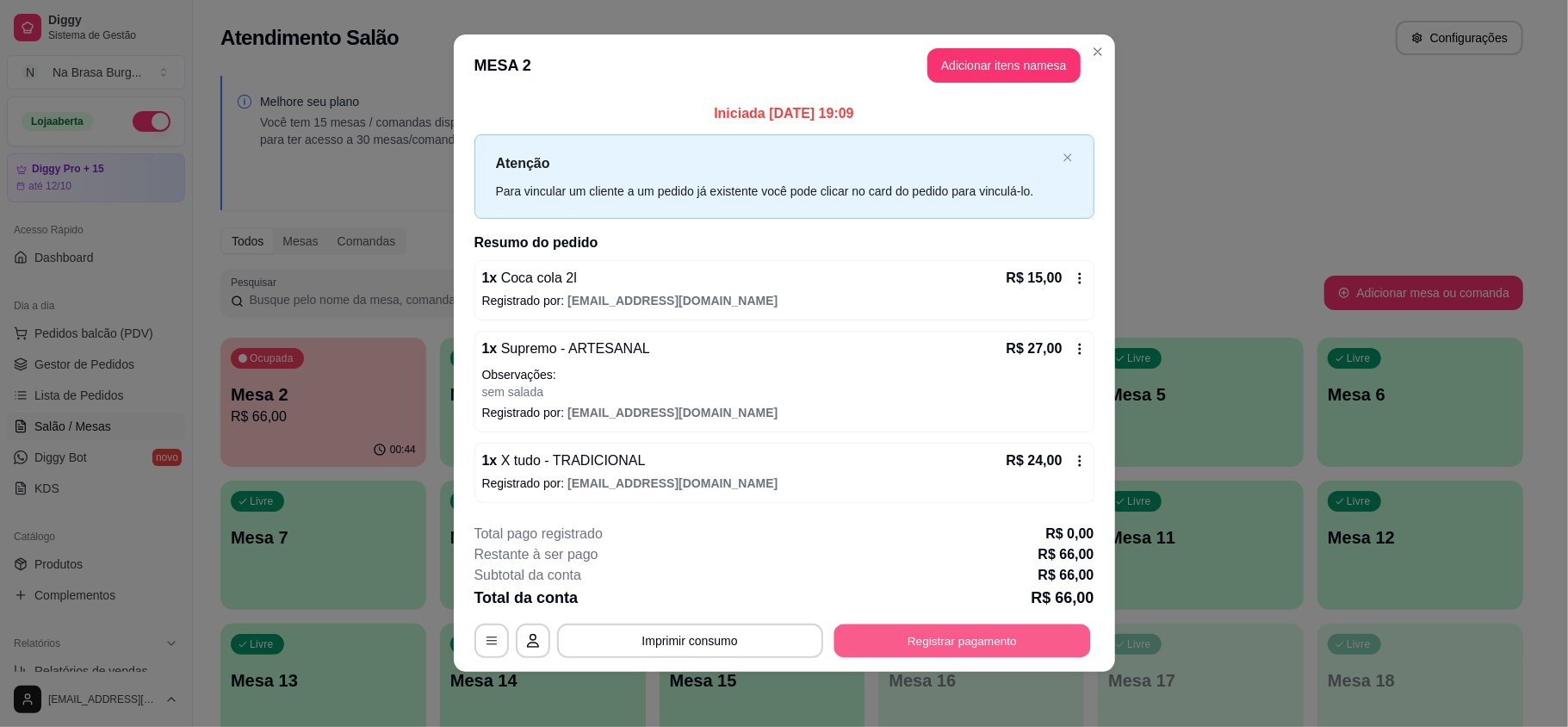
click at [1005, 651] on button "Registrar pagamento" at bounding box center [962, 640] width 257 height 33
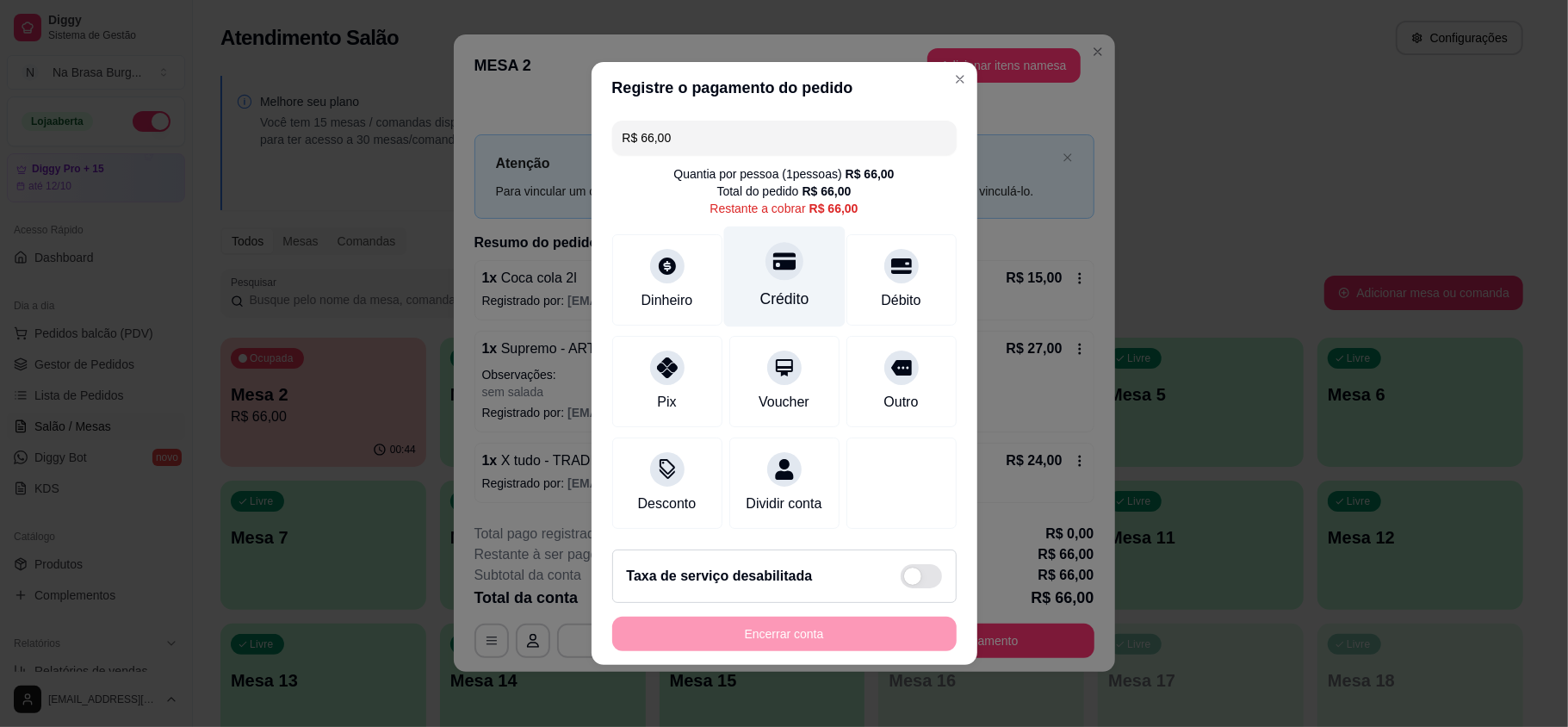
click at [773, 253] on icon at bounding box center [784, 262] width 22 height 17
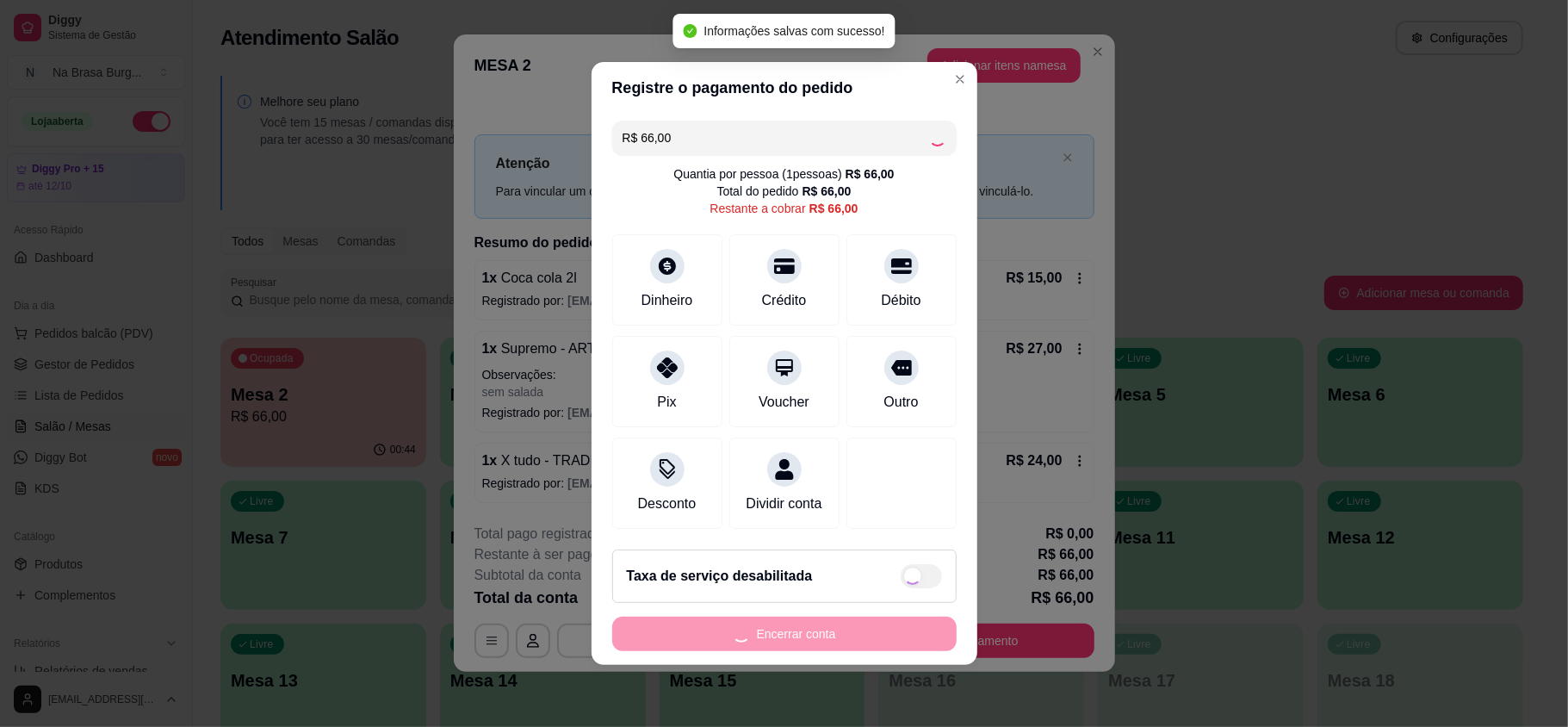
type input "R$ 0,00"
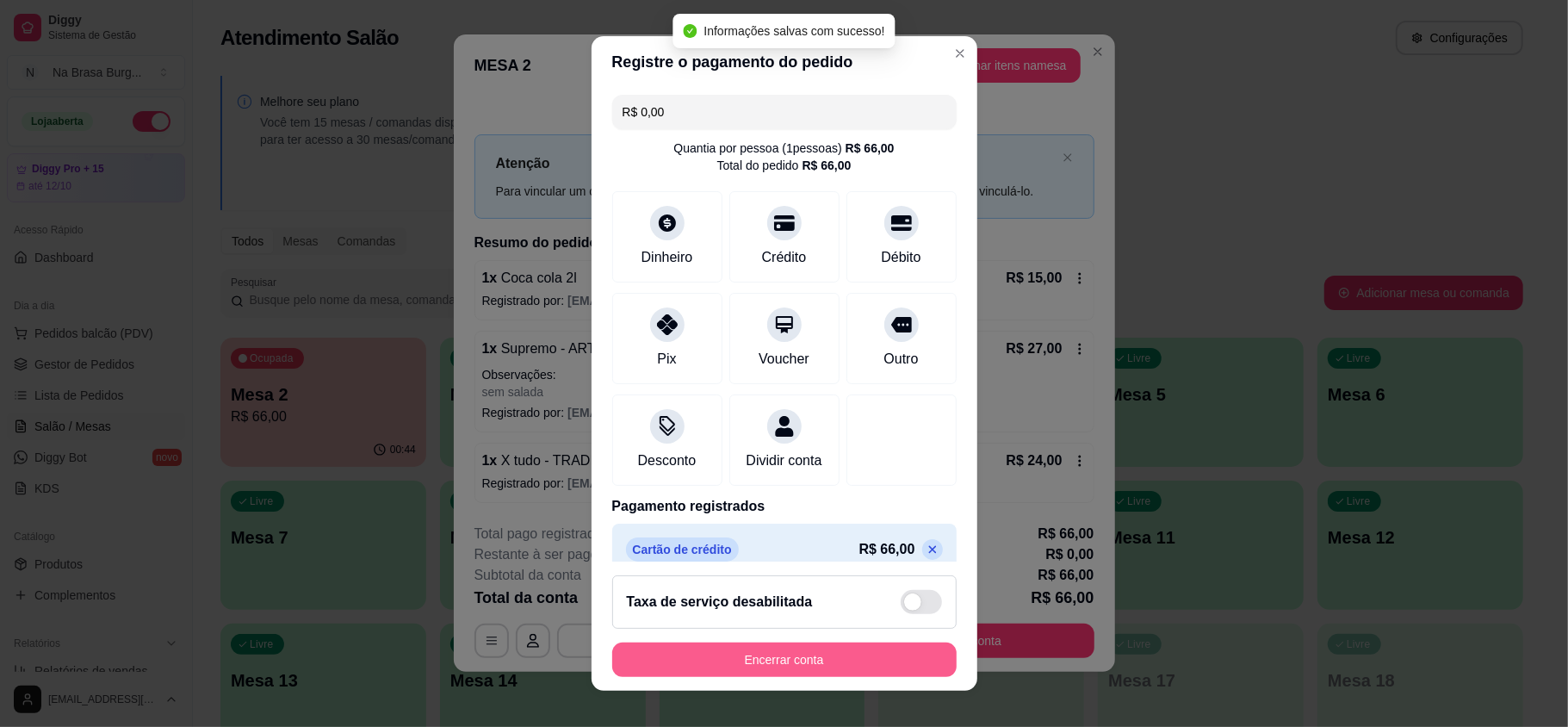
click at [814, 646] on button "Encerrar conta" at bounding box center [784, 660] width 344 height 34
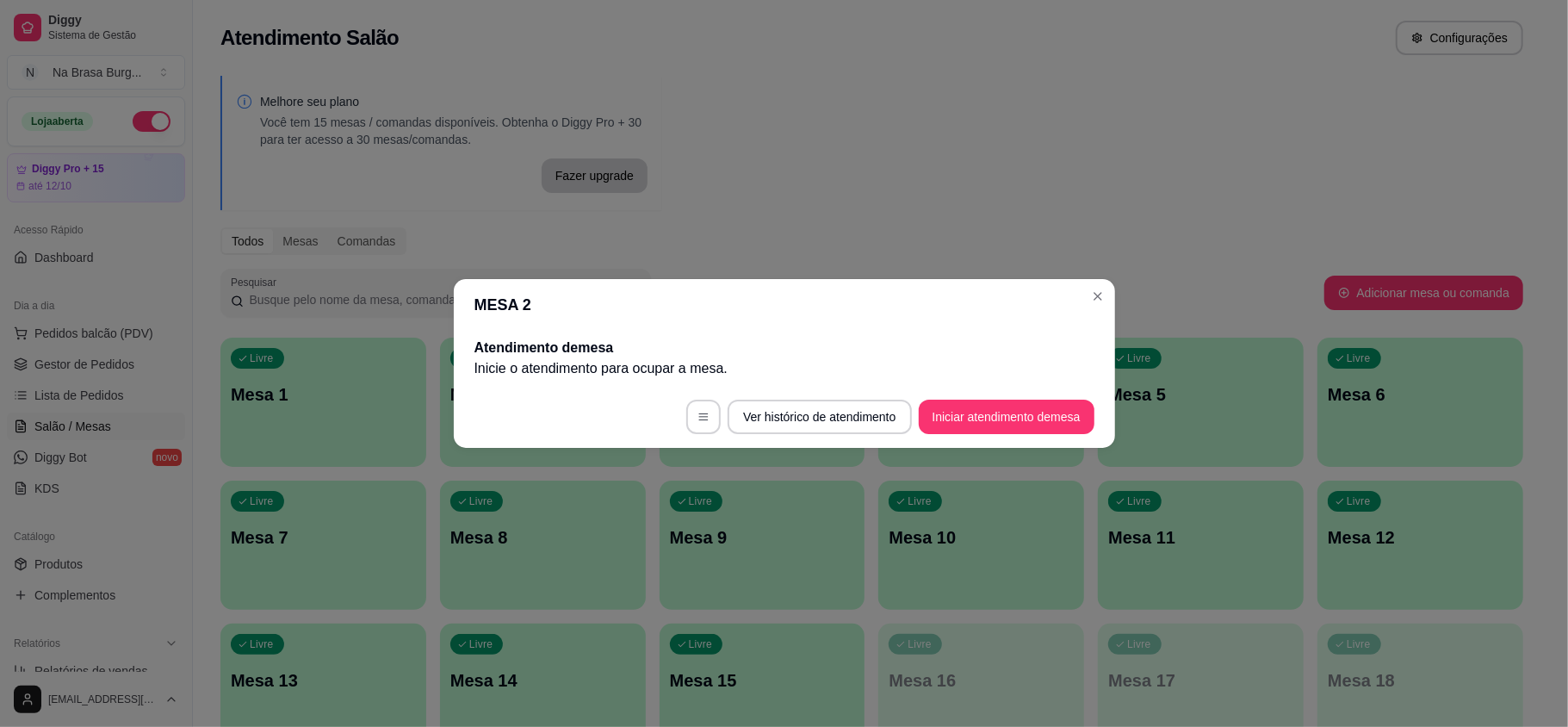
scroll to position [0, 0]
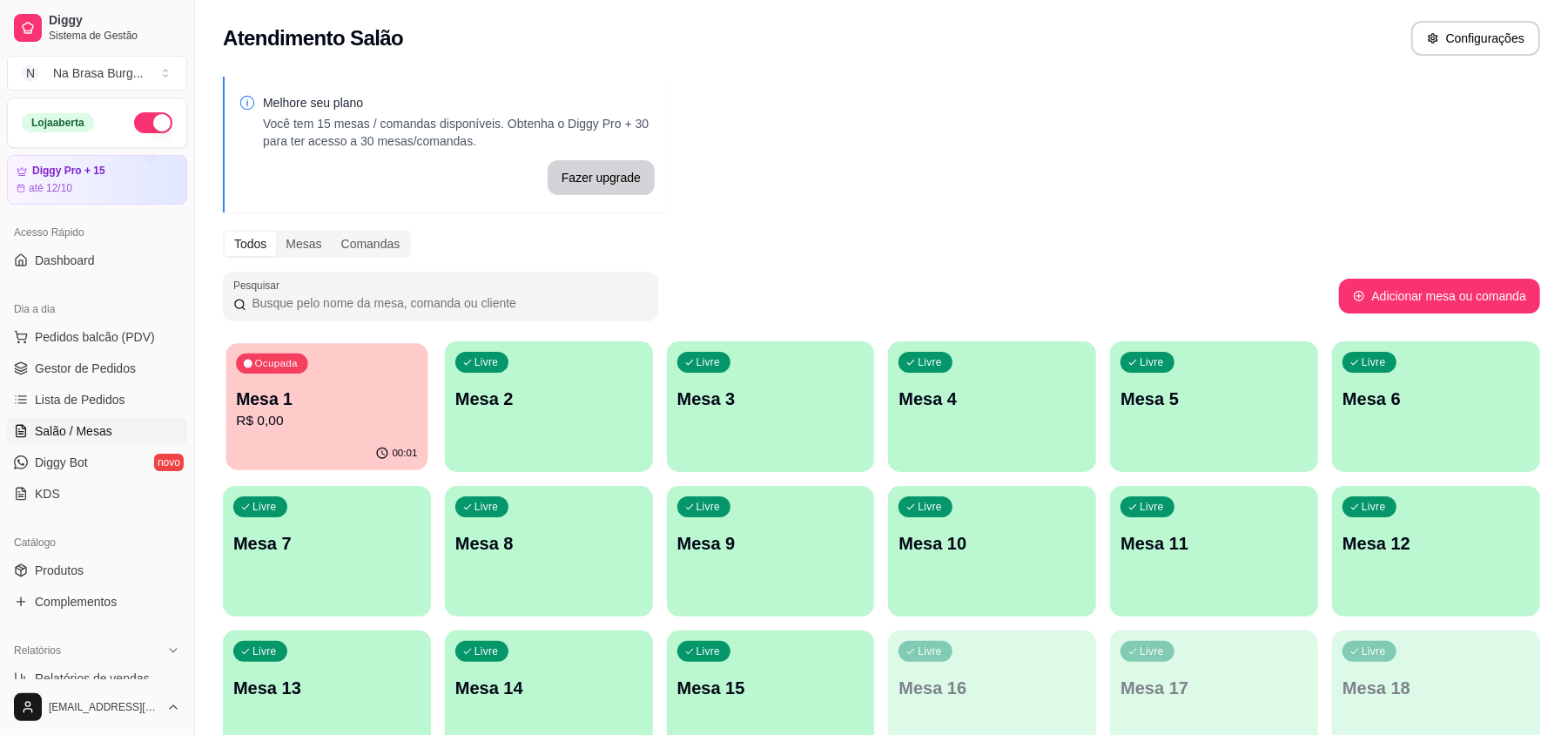
click at [430, 418] on div "Ocupada Mesa 1 R$ 0,00 00:01 Livre Mesa 2 Livre Mesa 3 Livre Mesa 4 Livre Mesa …" at bounding box center [881, 551] width 1317 height 420
click at [369, 384] on div "Ocupada Mesa 1 R$ 99,00" at bounding box center [326, 390] width 208 height 96
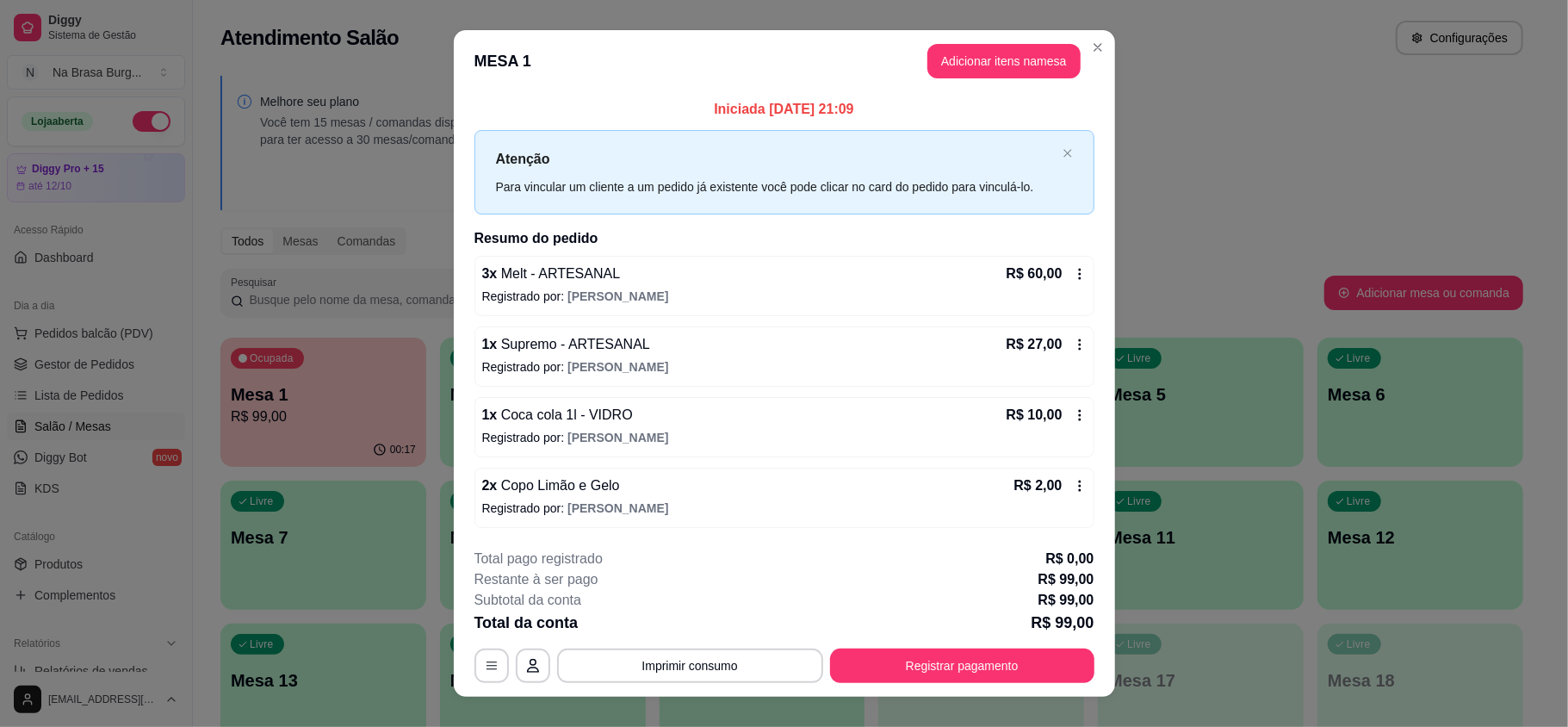
scroll to position [26, 0]
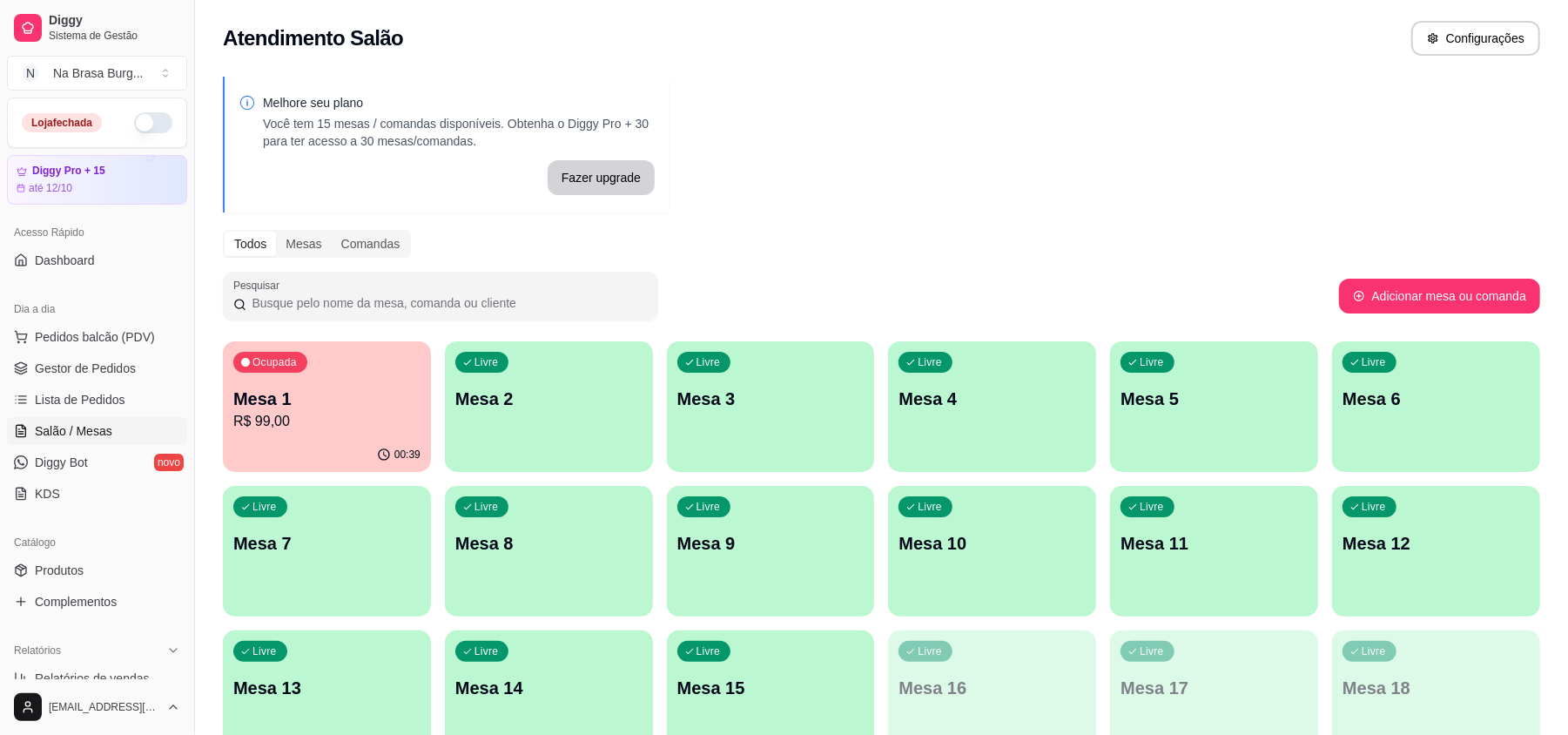
click at [270, 412] on p "R$ 99,00" at bounding box center [327, 421] width 187 height 21
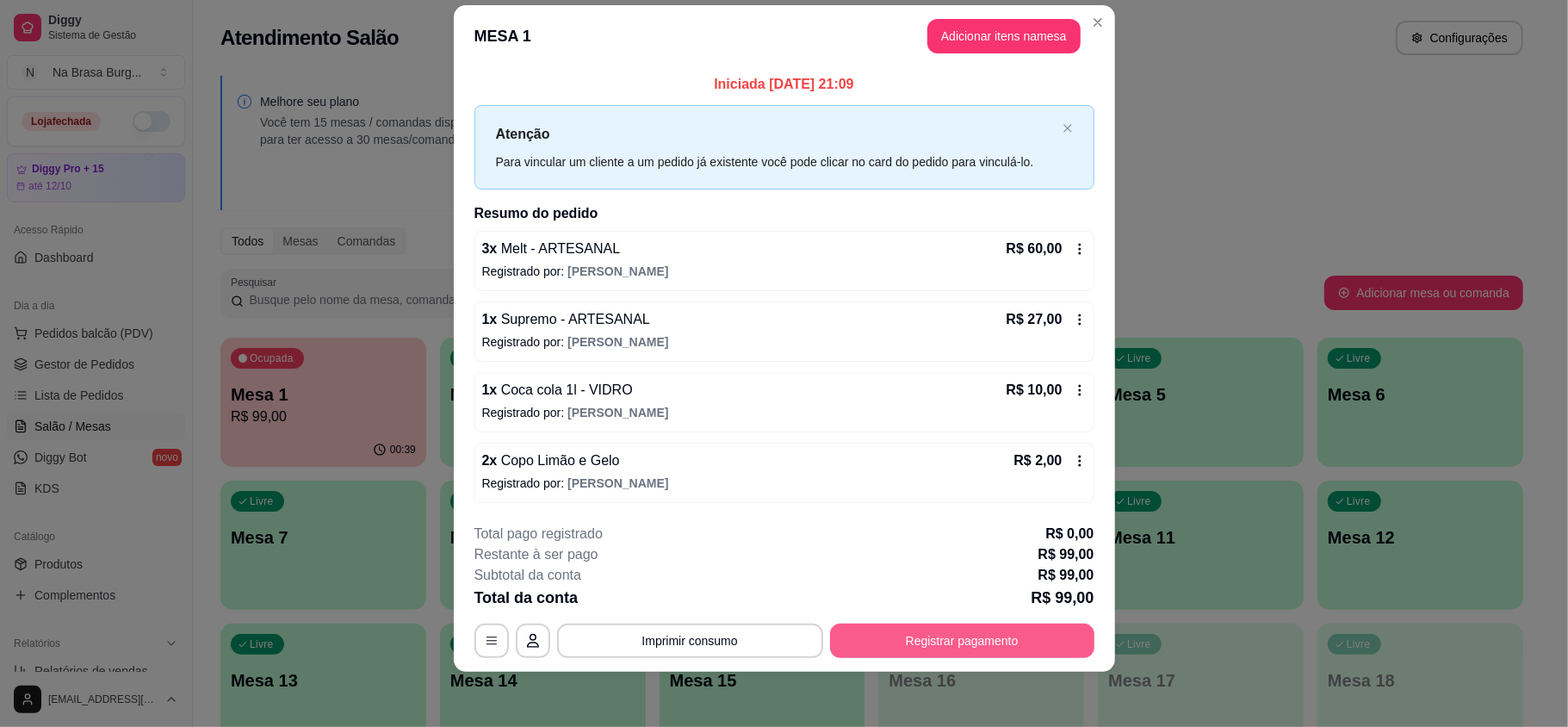
click at [886, 642] on button "Registrar pagamento" at bounding box center [962, 641] width 264 height 34
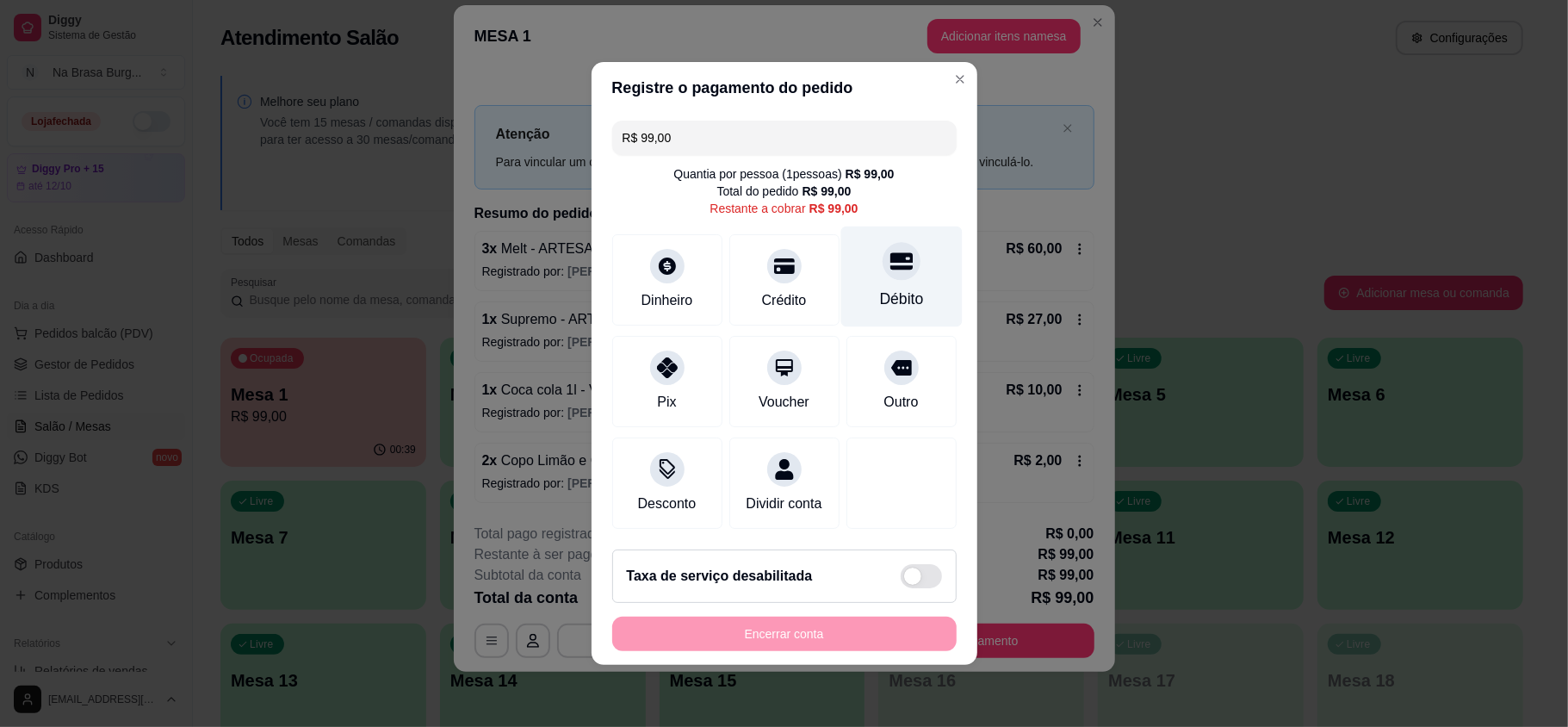
click at [840, 235] on div "Débito" at bounding box center [900, 277] width 121 height 101
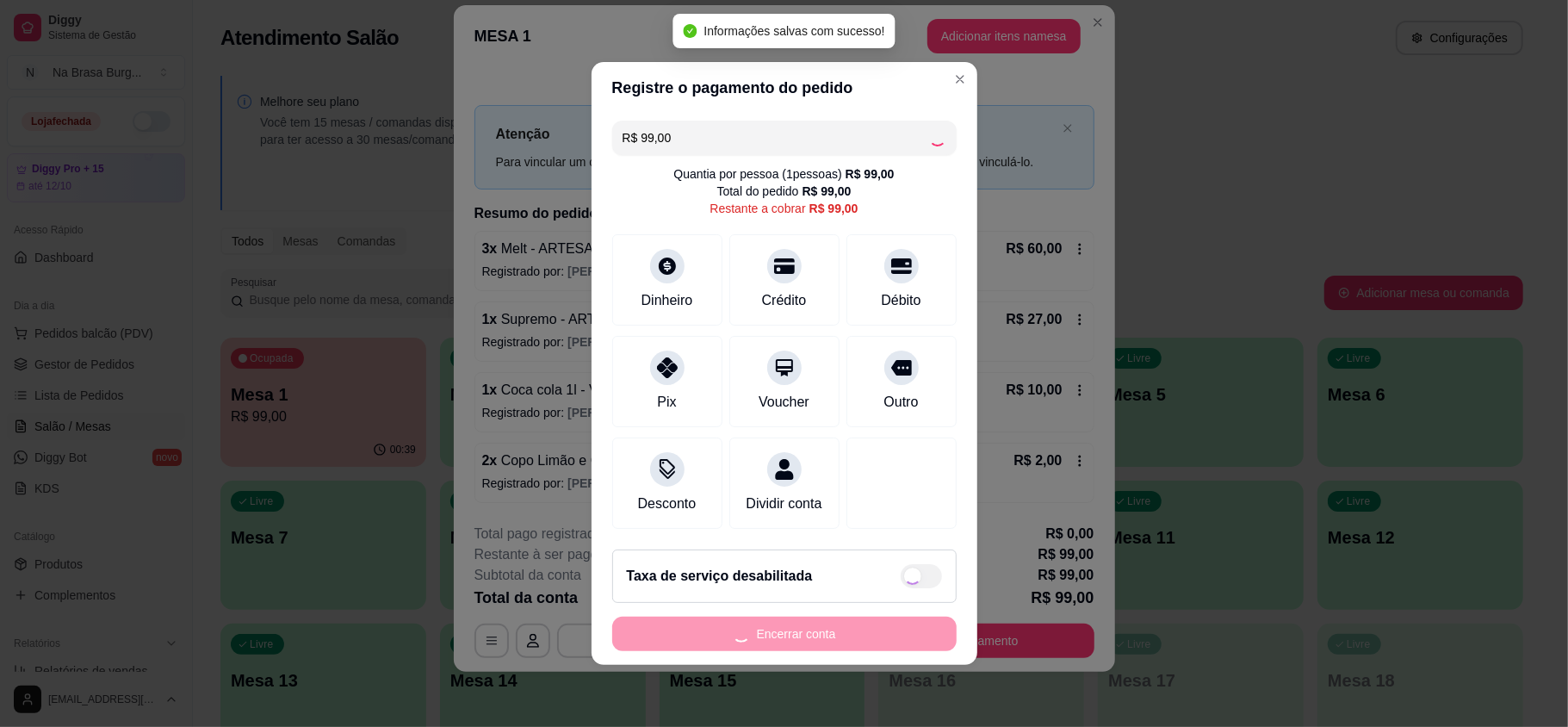
type input "R$ 0,00"
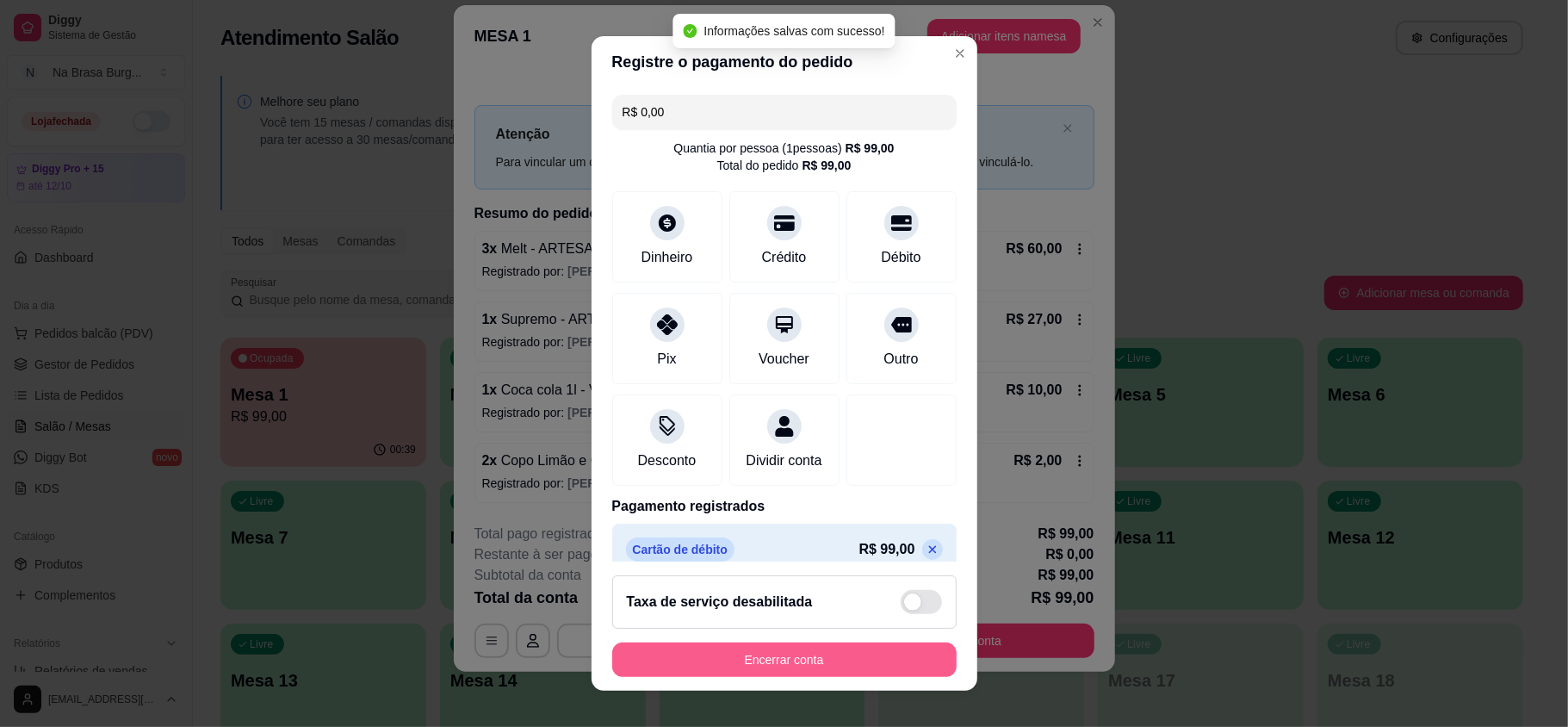
click at [842, 656] on button "Encerrar conta" at bounding box center [784, 660] width 344 height 34
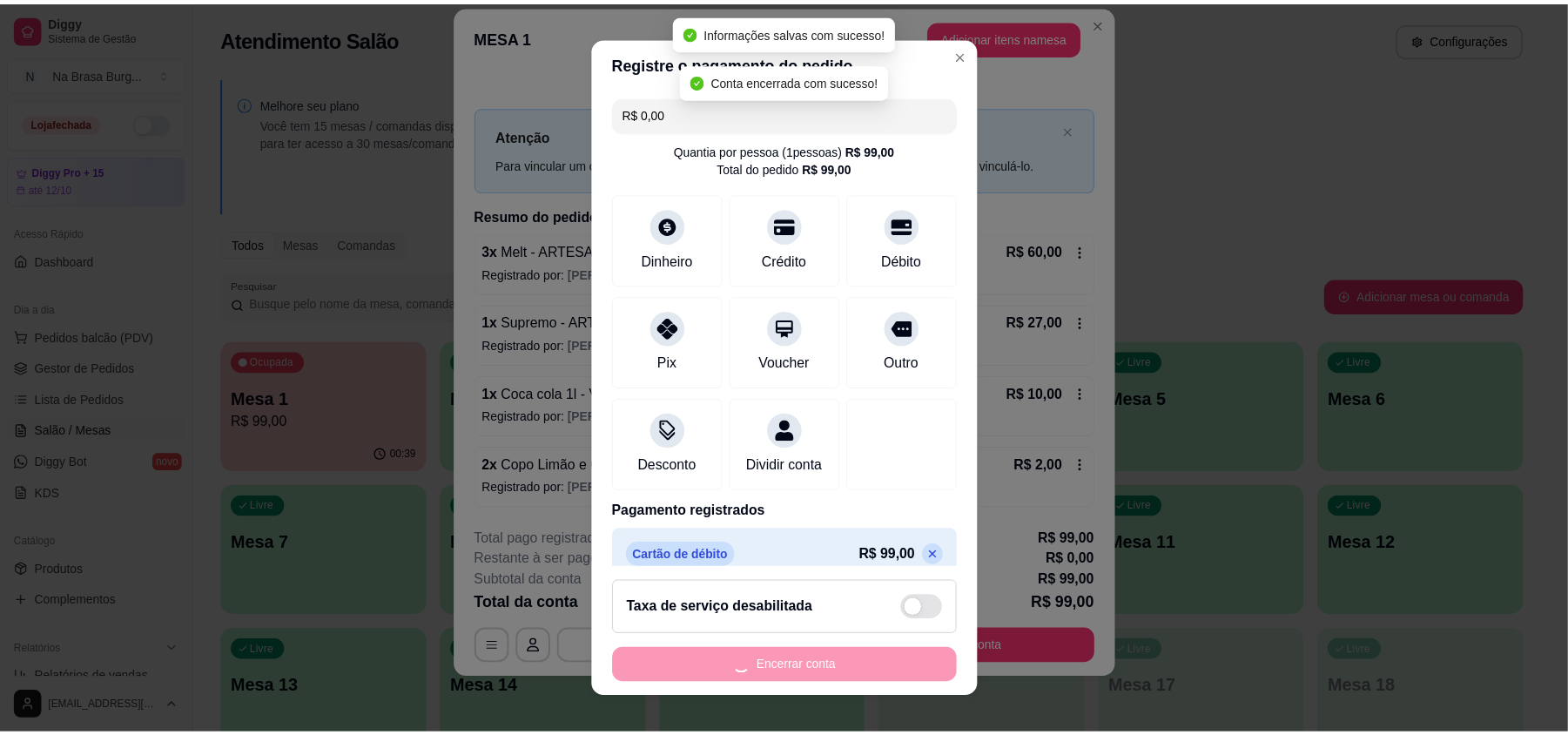
scroll to position [0, 0]
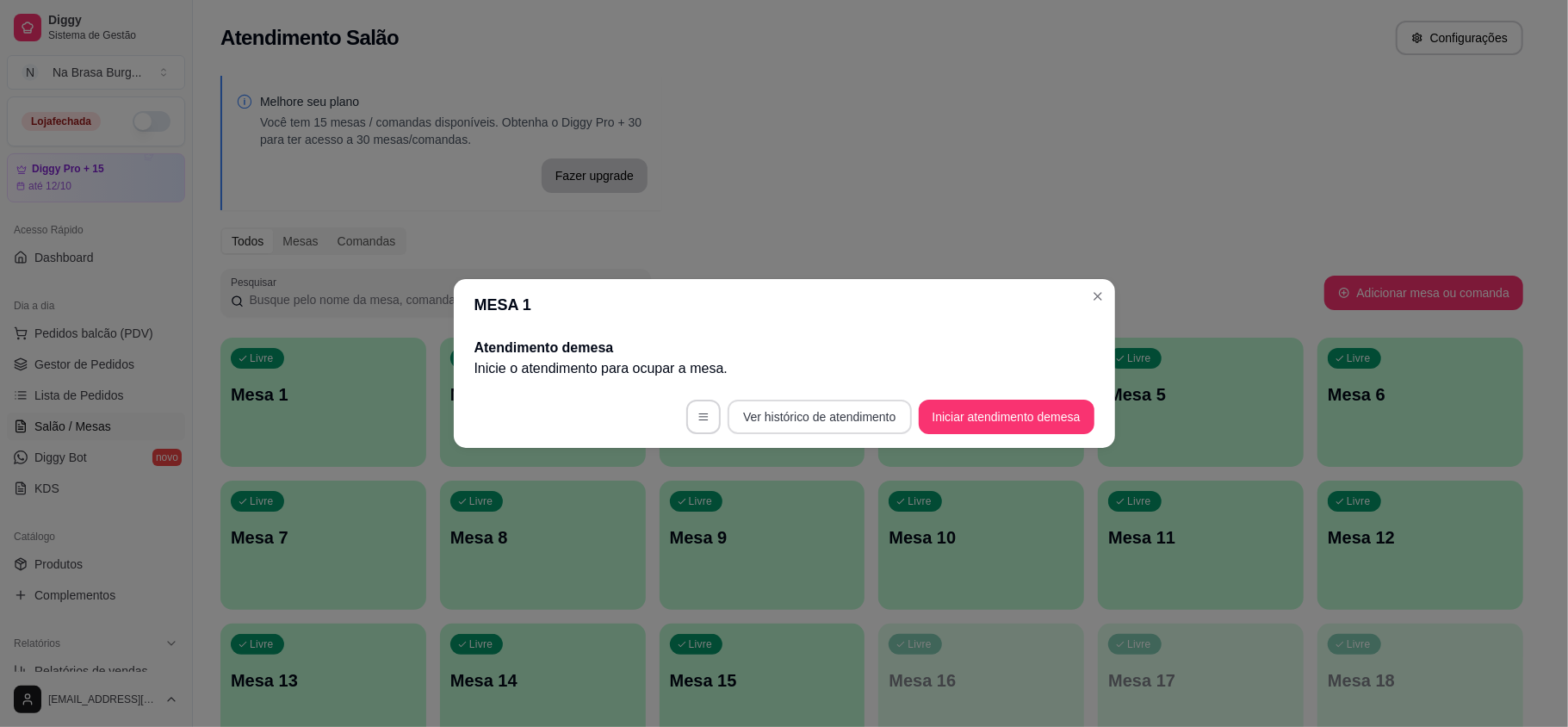
click at [823, 415] on button "Ver histórico de atendimento" at bounding box center [819, 417] width 183 height 34
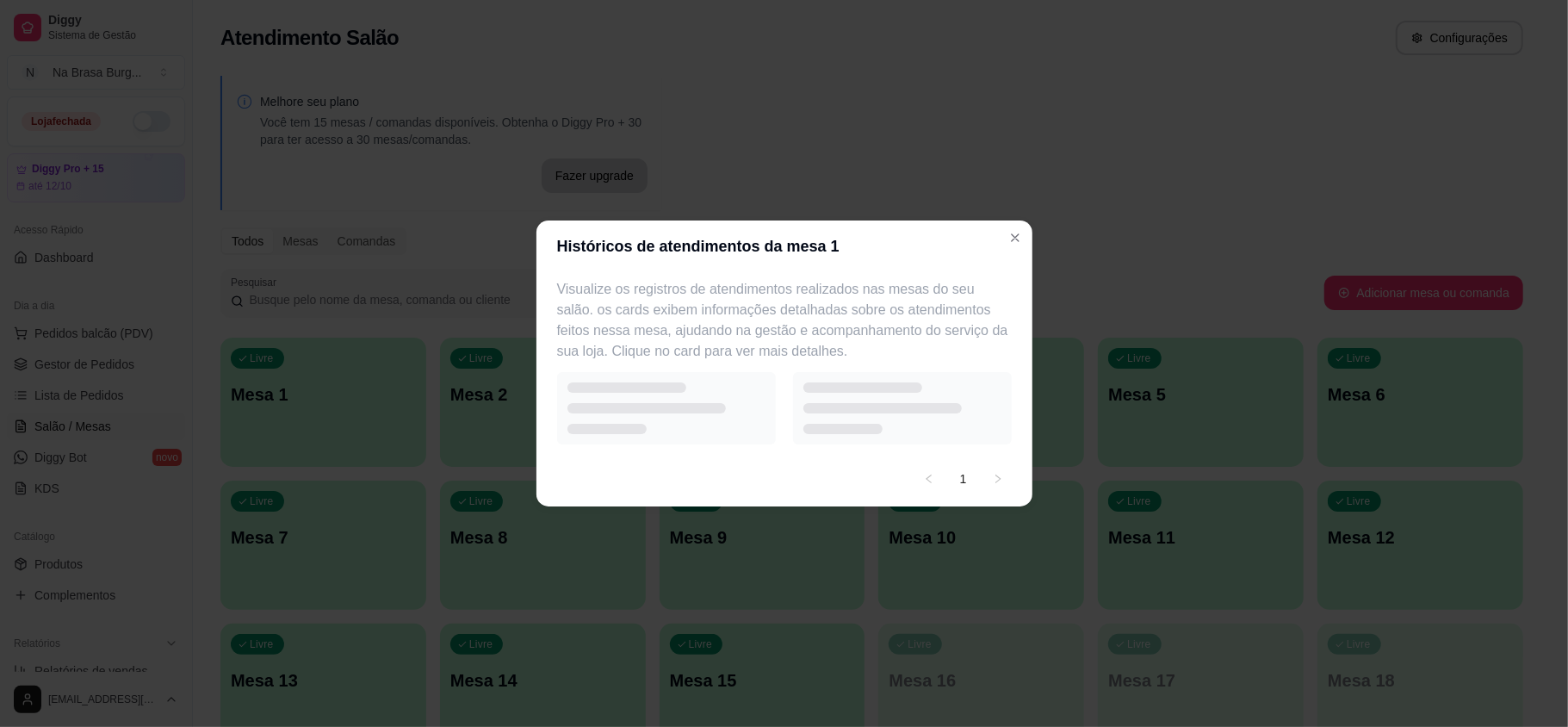
select select "7"
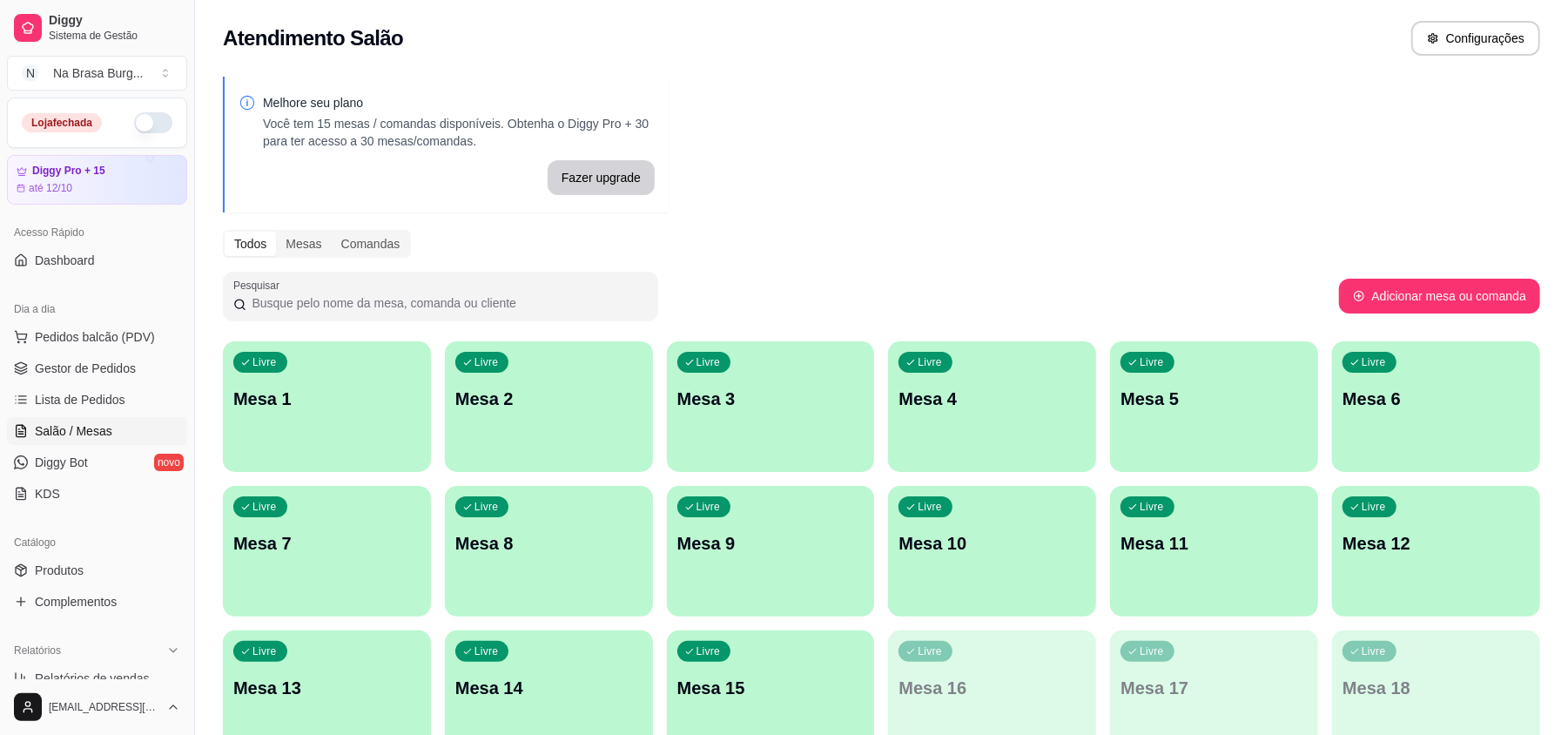
drag, startPoint x: 832, startPoint y: 422, endPoint x: 775, endPoint y: 133, distance: 294.6
click at [775, 133] on div "Melhore seu plano Você tem 15 mesas / comandas disponíveis. Obtenha o Diggy Pro…" at bounding box center [881, 424] width 1373 height 716
